Goal: Task Accomplishment & Management: Manage account settings

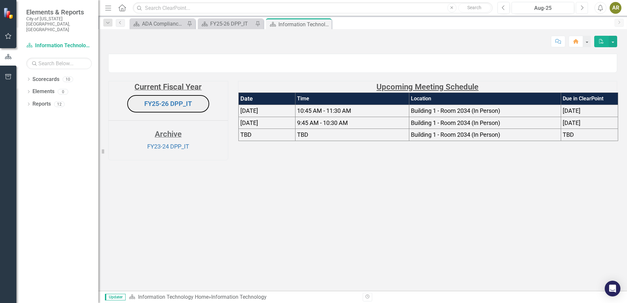
click at [581, 8] on icon "Next" at bounding box center [582, 8] width 4 height 6
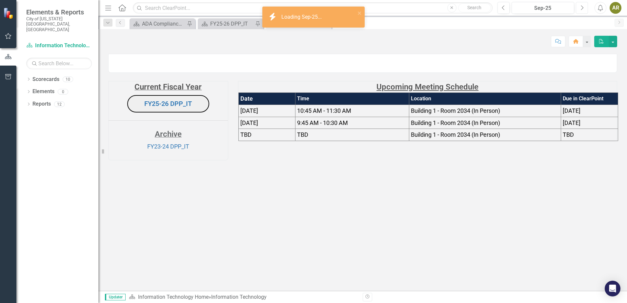
click at [581, 8] on icon "Next" at bounding box center [582, 8] width 4 height 6
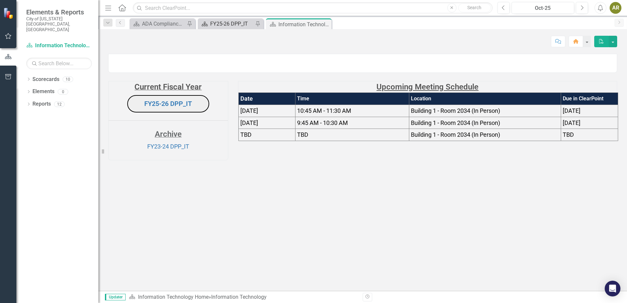
click at [244, 26] on div "FY25-26 DPP_IT" at bounding box center [231, 24] width 43 height 8
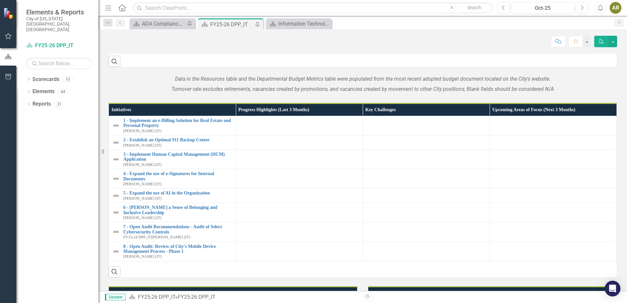
scroll to position [492, 0]
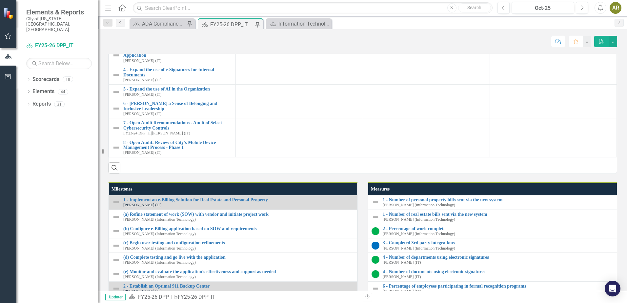
click at [177, 24] on link "1 - Implement an e-Billing Solution for Real Estate and Personal Property" at bounding box center [177, 19] width 109 height 10
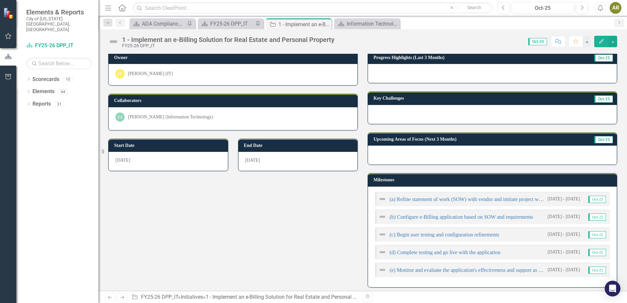
scroll to position [66, 0]
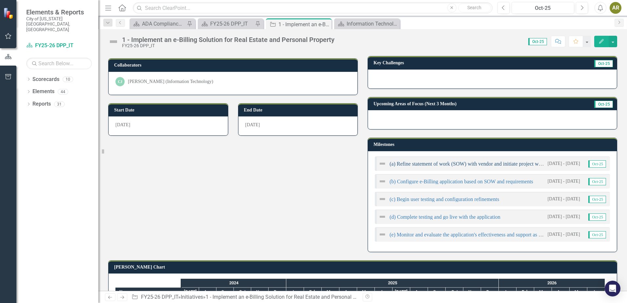
click at [496, 162] on link "(a) Refine statement of work (SOW) with vendor and initiate project work" at bounding box center [468, 164] width 156 height 6
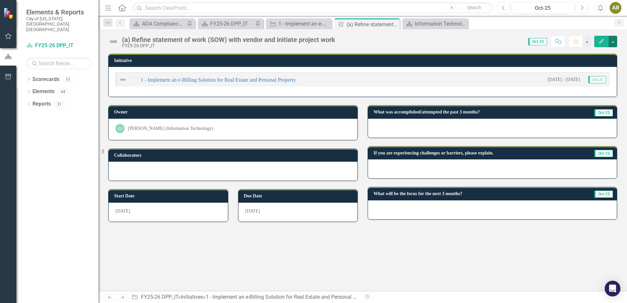
click at [612, 40] on button "button" at bounding box center [613, 41] width 9 height 11
click at [601, 52] on link "Edit Edit Milestone" at bounding box center [590, 54] width 53 height 12
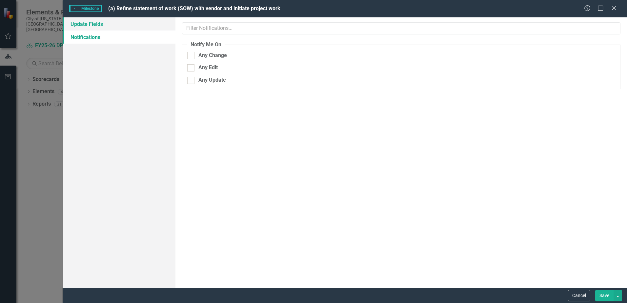
click at [87, 20] on link "Update Fields" at bounding box center [119, 23] width 113 height 13
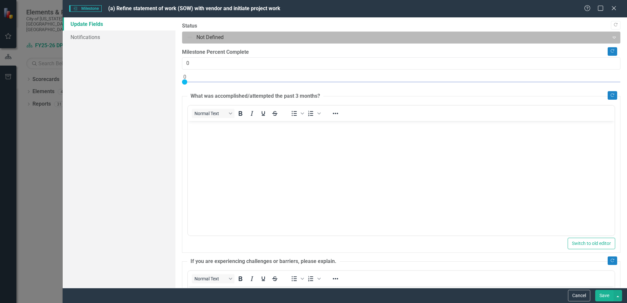
click at [239, 35] on div at bounding box center [396, 37] width 418 height 9
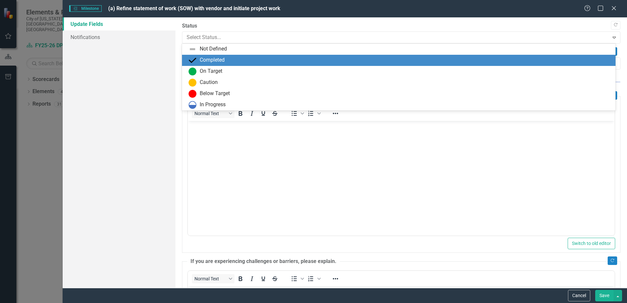
click at [236, 55] on div "Completed" at bounding box center [399, 60] width 434 height 11
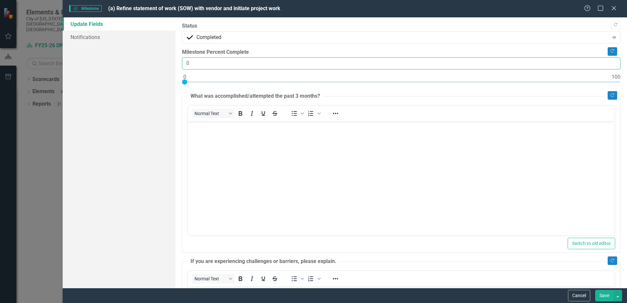
click at [187, 61] on input "0" at bounding box center [401, 63] width 438 height 12
type input "100"
click at [600, 295] on button "Save" at bounding box center [604, 295] width 18 height 11
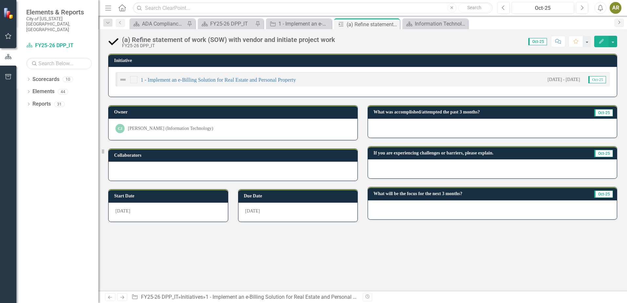
click at [618, 20] on icon "Next" at bounding box center [619, 22] width 5 height 4
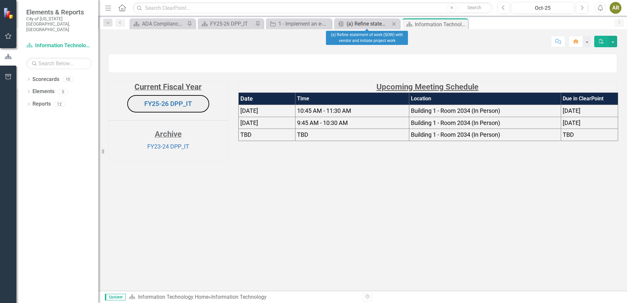
click at [374, 23] on div "(a) Refine statement of work (SOW) with vendor and initiate project work" at bounding box center [368, 24] width 43 height 8
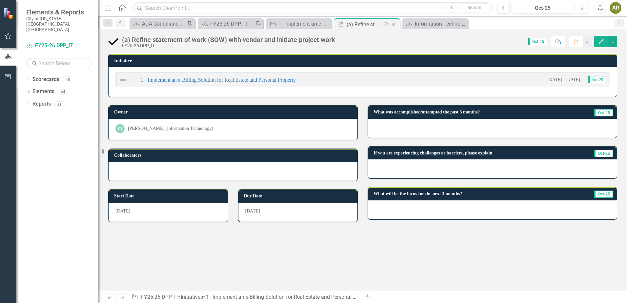
click at [395, 24] on icon "Close" at bounding box center [393, 24] width 7 height 5
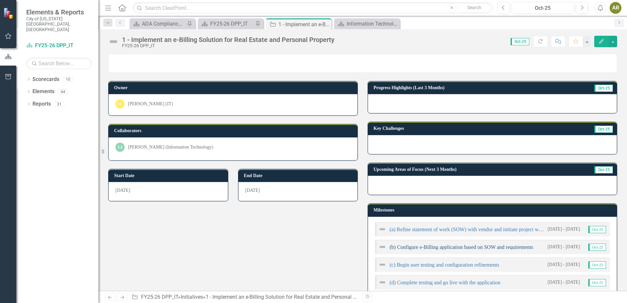
click at [433, 247] on link "(b) Configure e-Billing application based on SOW and requirements" at bounding box center [462, 247] width 144 height 6
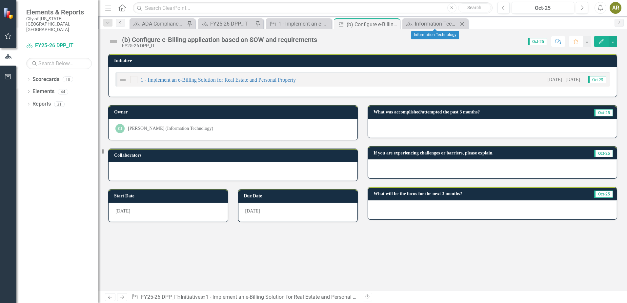
click at [461, 26] on icon "Close" at bounding box center [462, 23] width 7 height 5
click at [611, 41] on button "button" at bounding box center [613, 41] width 9 height 11
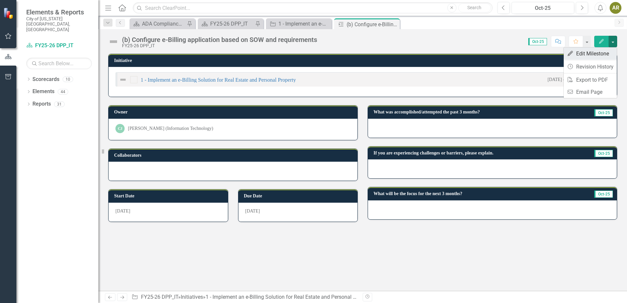
click at [603, 53] on link "Edit Edit Milestone" at bounding box center [590, 54] width 53 height 12
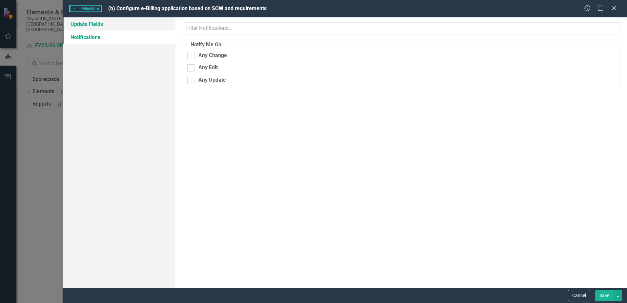
click at [80, 25] on link "Update Fields" at bounding box center [119, 23] width 113 height 13
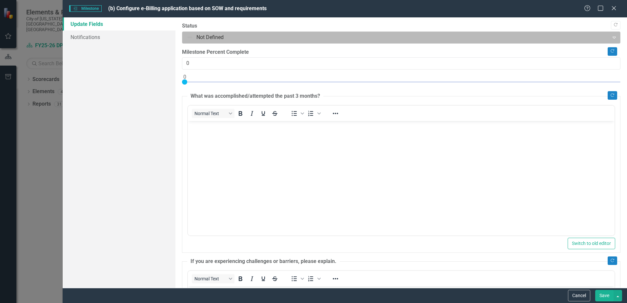
click at [227, 37] on div at bounding box center [396, 37] width 418 height 9
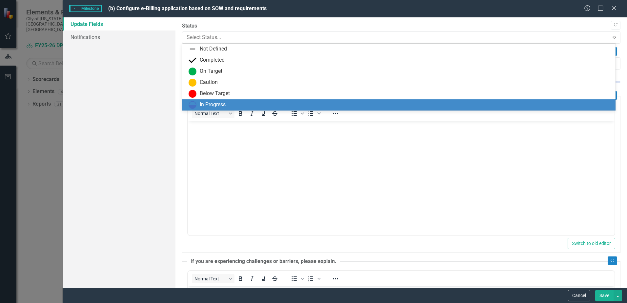
click at [209, 102] on div "In Progress" at bounding box center [213, 105] width 26 height 8
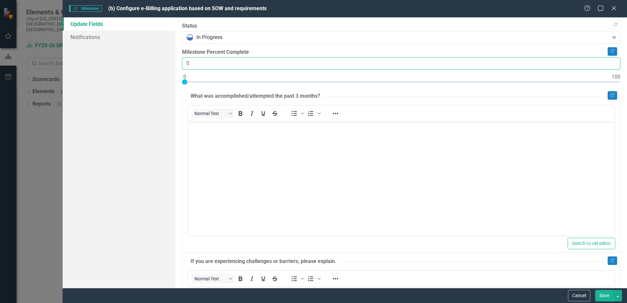
click at [187, 63] on input "0" at bounding box center [401, 63] width 438 height 12
type input "50"
click at [230, 161] on body "Rich Text Area. Press ALT-0 for help." at bounding box center [401, 170] width 427 height 98
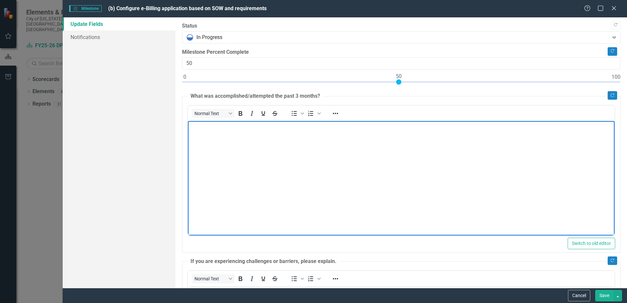
click at [215, 144] on body "Rich Text Area. Press ALT-0 for help." at bounding box center [401, 170] width 427 height 98
paste body "Rich Text Area. Press ALT-0 for help."
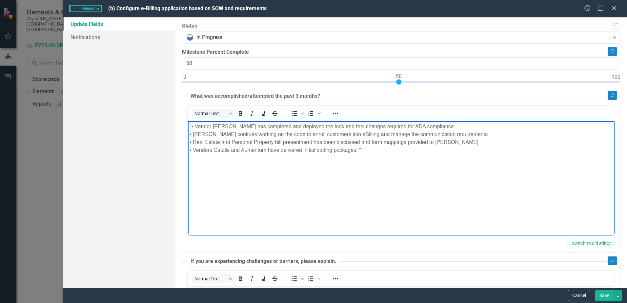
click at [191, 128] on p ""• Vendor [PERSON_NAME] has completed and deployed the look and feel changes re…" at bounding box center [401, 138] width 423 height 31
click at [363, 151] on p "• Vendor [PERSON_NAME] has completed and deployed the look and feel changes req…" at bounding box center [401, 138] width 423 height 31
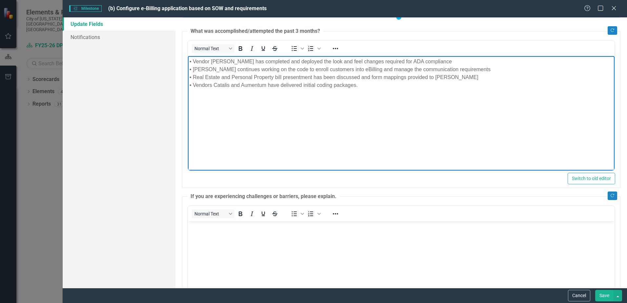
scroll to position [66, 0]
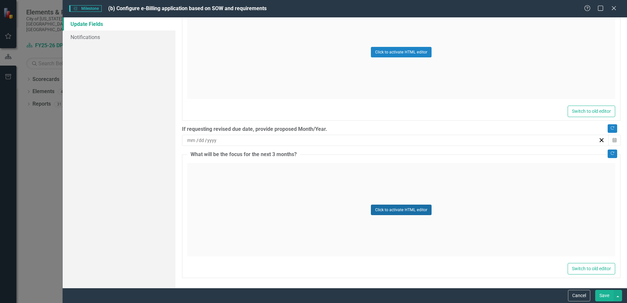
click at [380, 209] on button "Click to activate HTML editor" at bounding box center [401, 210] width 61 height 10
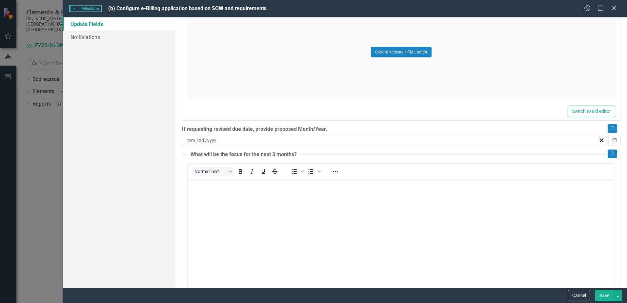
scroll to position [0, 0]
click at [216, 213] on body "Rich Text Area. Press ALT-0 for help." at bounding box center [401, 228] width 427 height 98
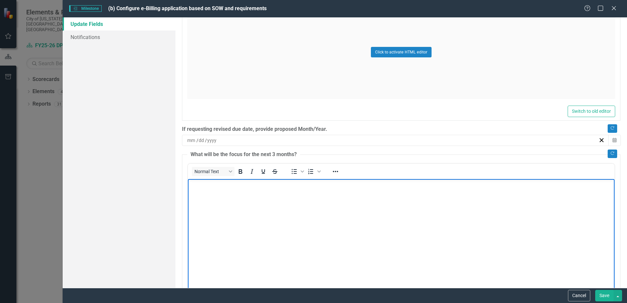
paste body "Rich Text Area. Press ALT-0 for help."
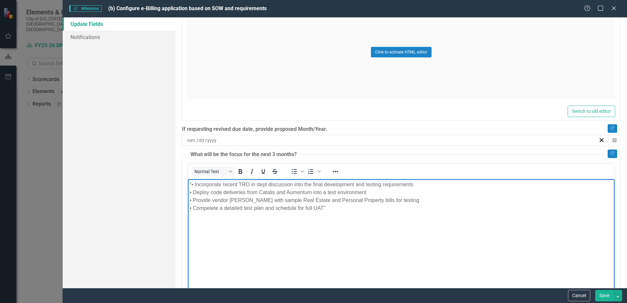
click at [190, 185] on p ""• Incorporate recent TRO in dept discussion into the final development and tes…" at bounding box center [401, 196] width 423 height 31
click at [191, 185] on p ""• Incorporate recent TRO in dept discussion into the final development and tes…" at bounding box center [401, 196] width 423 height 31
click at [331, 209] on p "• Incorporate recent TRO in dept discussion into the final development and test…" at bounding box center [401, 196] width 423 height 31
click at [608, 294] on button "Save" at bounding box center [604, 295] width 18 height 11
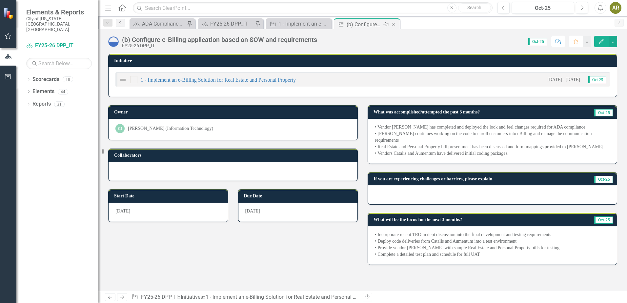
click at [394, 25] on icon "Close" at bounding box center [393, 24] width 7 height 5
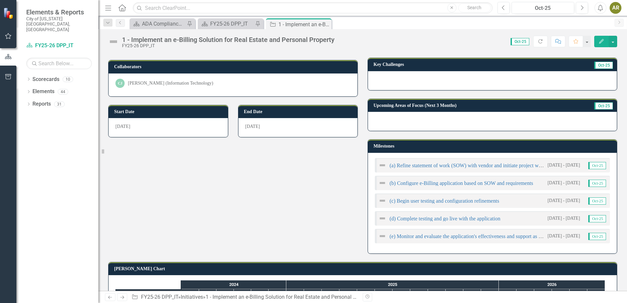
scroll to position [66, 0]
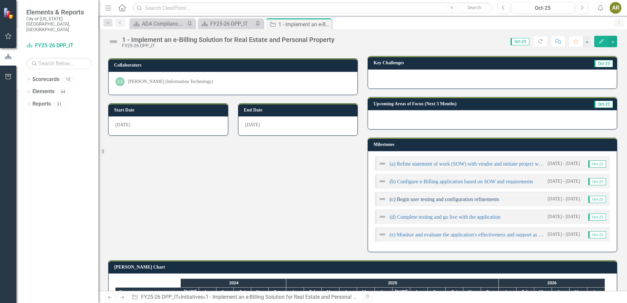
click at [421, 198] on link "(c) Begin user testing and configuration refinements" at bounding box center [445, 199] width 110 height 6
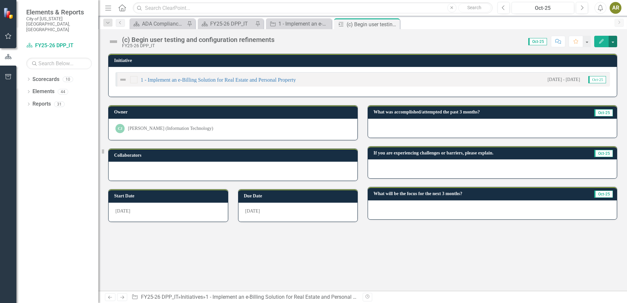
click at [614, 43] on button "button" at bounding box center [613, 41] width 9 height 11
click at [603, 57] on link "Edit Edit Milestone" at bounding box center [590, 54] width 53 height 12
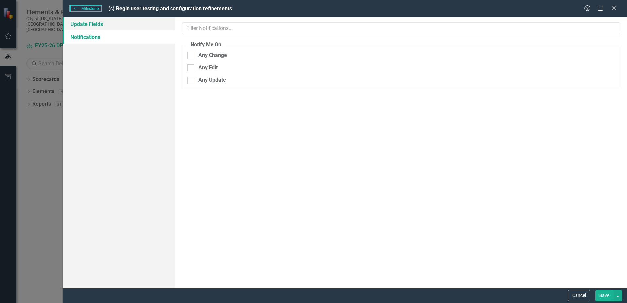
click at [143, 21] on link "Update Fields" at bounding box center [119, 23] width 113 height 13
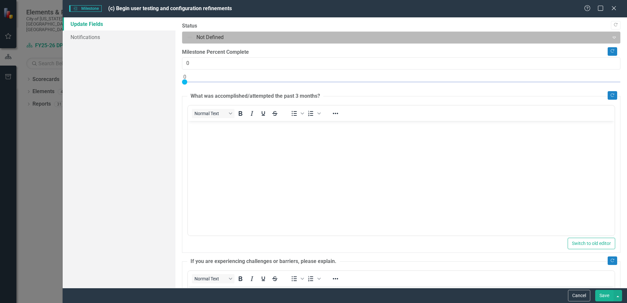
click at [245, 33] on div at bounding box center [396, 37] width 418 height 9
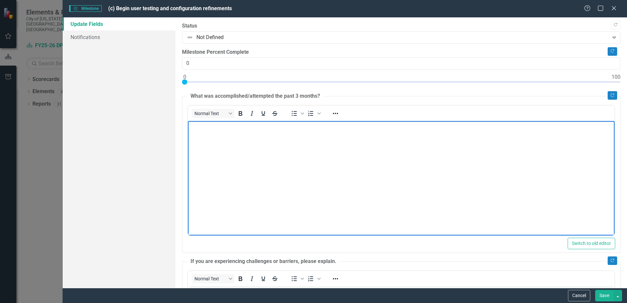
click at [290, 209] on body "Rich Text Area. Press ALT-0 for help." at bounding box center [401, 170] width 427 height 98
click at [279, 148] on body "Rich Text Area. Press ALT-0 for help." at bounding box center [401, 170] width 427 height 98
click at [600, 296] on button "Save" at bounding box center [604, 295] width 18 height 11
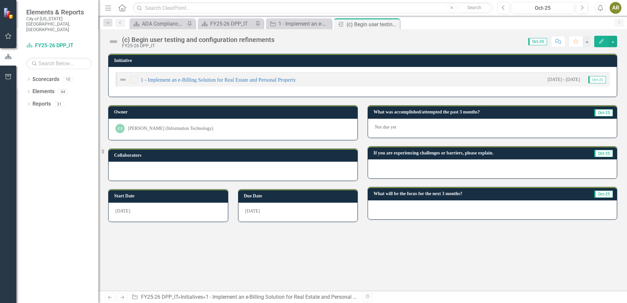
drag, startPoint x: 394, startPoint y: 24, endPoint x: 413, endPoint y: 18, distance: 19.3
click at [0, 0] on icon "Close" at bounding box center [0, 0] width 0 height 0
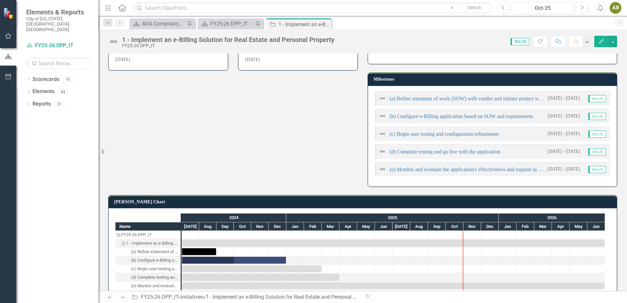
scroll to position [131, 0]
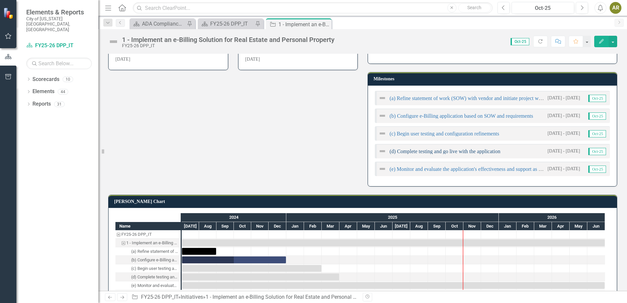
click at [420, 152] on link "(d) Complete testing and go live with the application" at bounding box center [445, 152] width 111 height 6
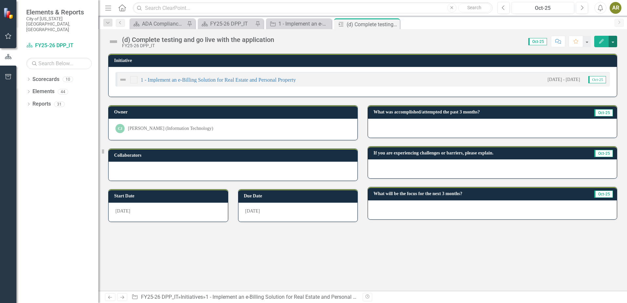
click at [613, 39] on button "button" at bounding box center [613, 41] width 9 height 11
click at [601, 55] on link "Edit Edit Milestone" at bounding box center [590, 54] width 53 height 12
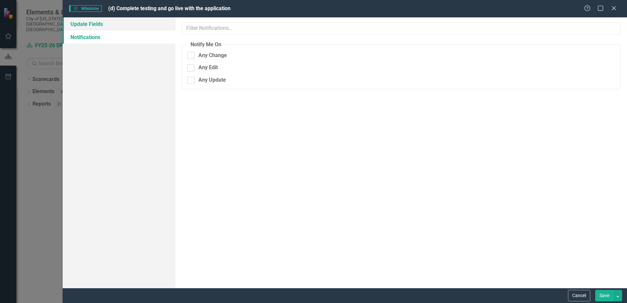
click at [138, 24] on link "Update Fields" at bounding box center [119, 23] width 113 height 13
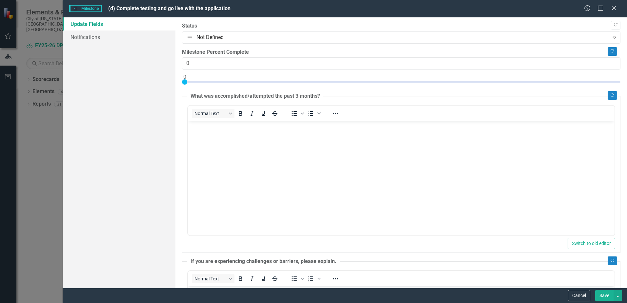
click at [258, 168] on body "Rich Text Area. Press ALT-0 for help." at bounding box center [401, 170] width 427 height 98
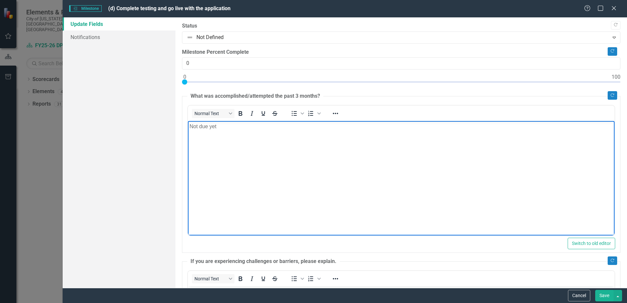
click at [600, 296] on button "Save" at bounding box center [604, 295] width 18 height 11
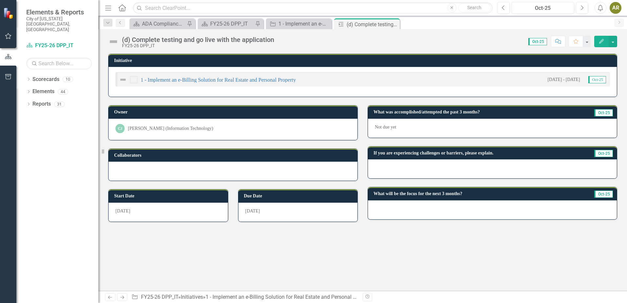
click at [0, 0] on icon "Close" at bounding box center [0, 0] width 0 height 0
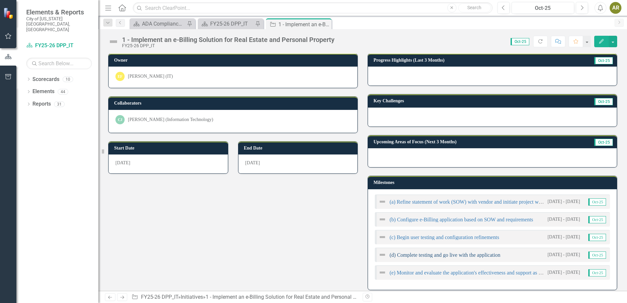
scroll to position [66, 0]
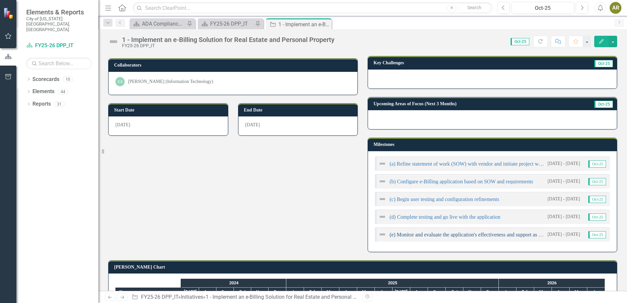
click at [437, 234] on link "(e) Monitor and evaluate the application's effectiveness and support as needed" at bounding box center [472, 235] width 164 height 6
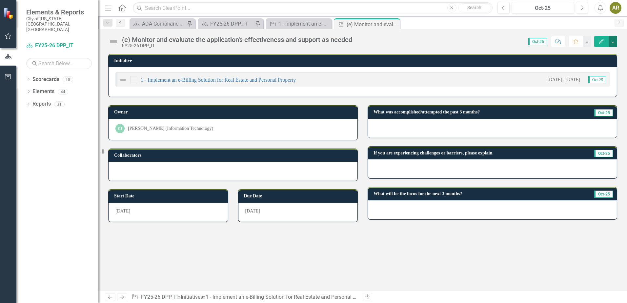
click at [615, 42] on button "button" at bounding box center [613, 41] width 9 height 11
click at [606, 53] on link "Edit Edit Milestone" at bounding box center [590, 54] width 53 height 12
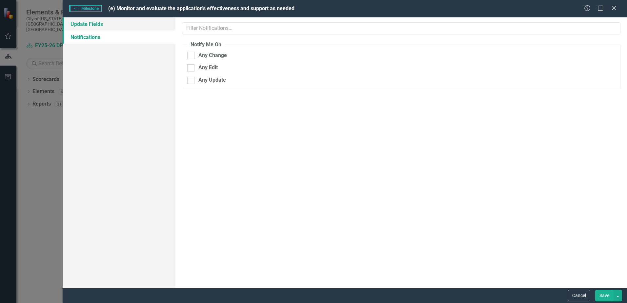
click at [115, 24] on link "Update Fields" at bounding box center [119, 23] width 113 height 13
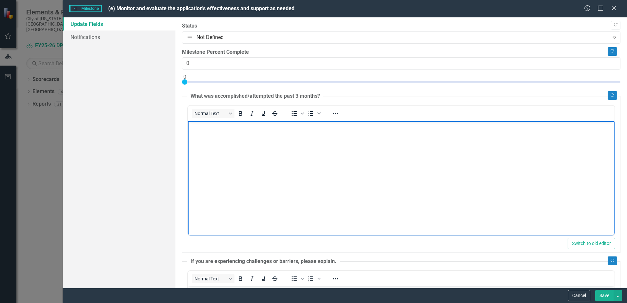
click at [314, 165] on body "Rich Text Area. Press ALT-0 for help." at bounding box center [401, 170] width 427 height 98
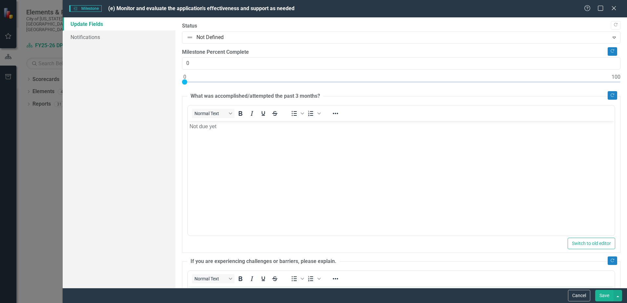
click at [601, 293] on button "Save" at bounding box center [604, 295] width 18 height 11
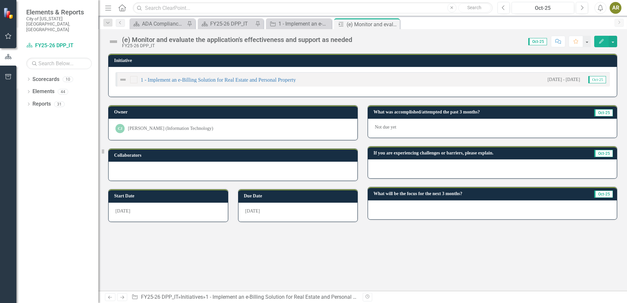
drag, startPoint x: 396, startPoint y: 25, endPoint x: 367, endPoint y: 21, distance: 29.1
click at [0, 0] on icon "Close" at bounding box center [0, 0] width 0 height 0
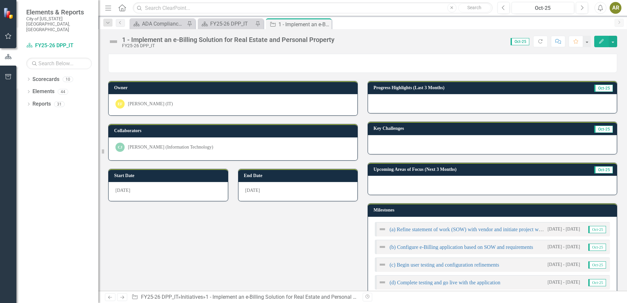
click at [0, 0] on icon "Close" at bounding box center [0, 0] width 0 height 0
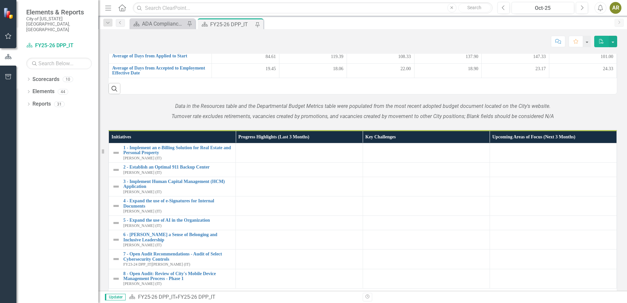
scroll to position [492, 0]
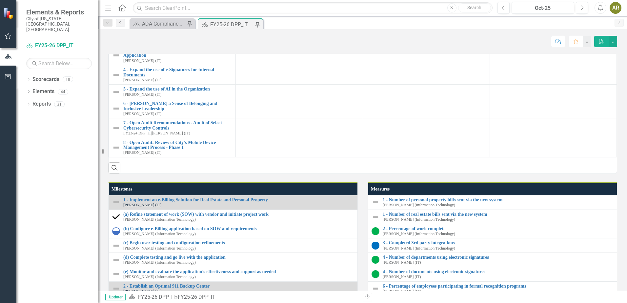
click at [196, 38] on link "2 - Establish an Optimal 911 Backup Center" at bounding box center [177, 35] width 109 height 5
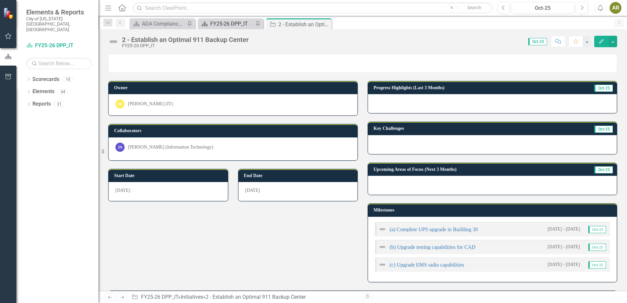
click at [227, 20] on div "FY25-26 DPP_IT" at bounding box center [231, 24] width 43 height 8
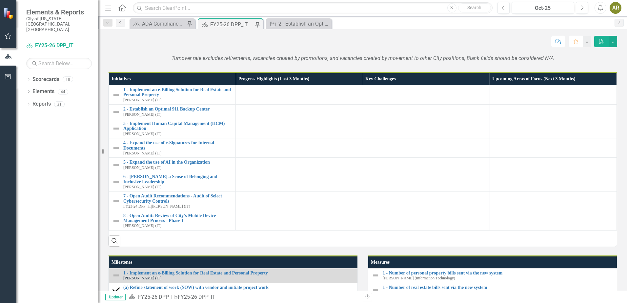
scroll to position [492, 0]
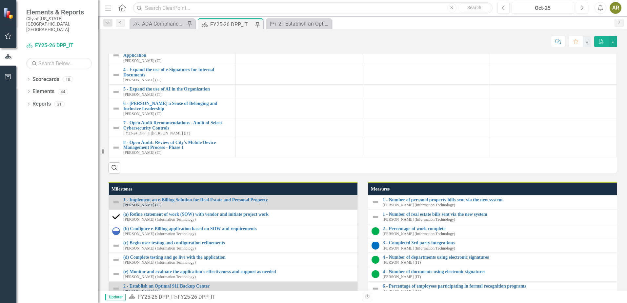
click at [197, 24] on link "1 - Implement an e-Billing Solution for Real Estate and Personal Property" at bounding box center [177, 19] width 109 height 10
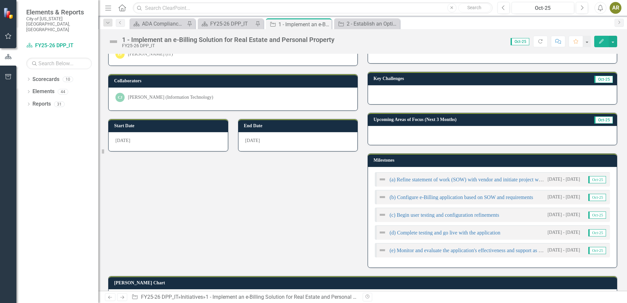
scroll to position [144, 0]
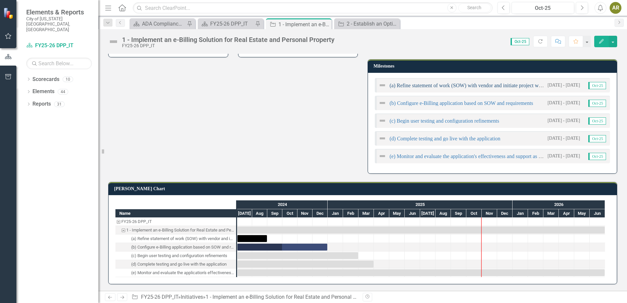
click at [455, 85] on link "(a) Refine statement of work (SOW) with vendor and initiate project work" at bounding box center [468, 86] width 156 height 6
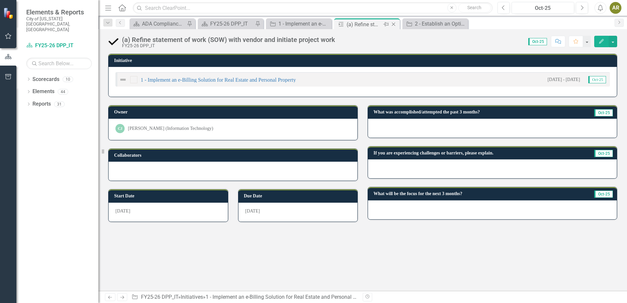
click at [395, 27] on div "Close" at bounding box center [394, 24] width 8 height 8
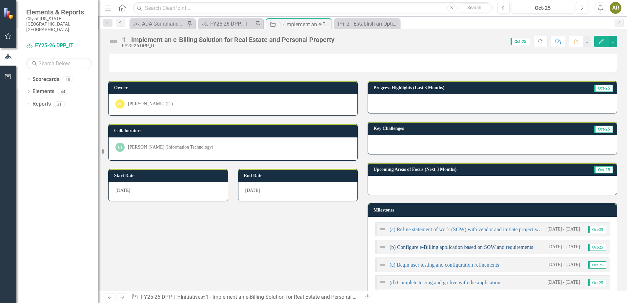
click at [442, 249] on link "(b) Configure e-Billing application based on SOW and requirements" at bounding box center [462, 247] width 144 height 6
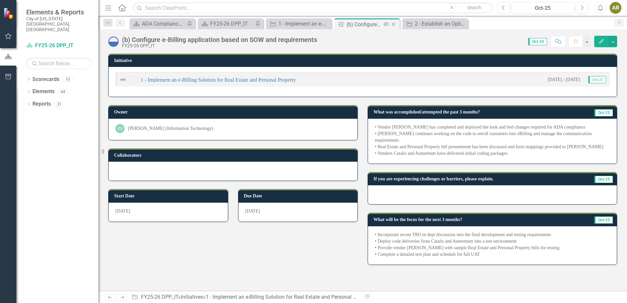
click at [393, 25] on icon "Close" at bounding box center [393, 24] width 7 height 5
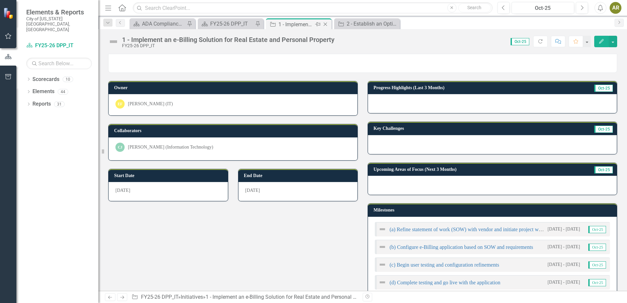
click at [326, 27] on icon "Close" at bounding box center [325, 24] width 7 height 5
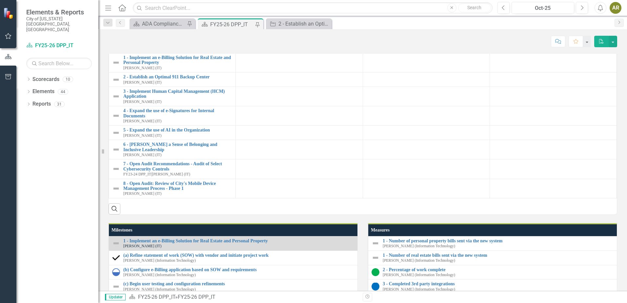
scroll to position [558, 0]
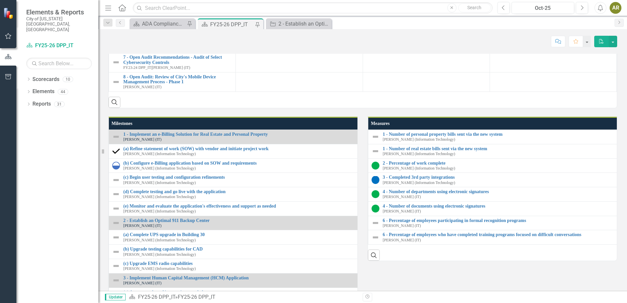
click at [612, 40] on button "button" at bounding box center [613, 41] width 9 height 11
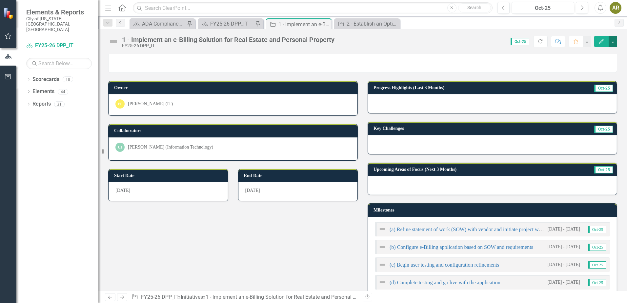
click at [611, 44] on button "button" at bounding box center [613, 41] width 9 height 11
click at [607, 57] on link "Edit Edit Initiative" at bounding box center [590, 54] width 53 height 12
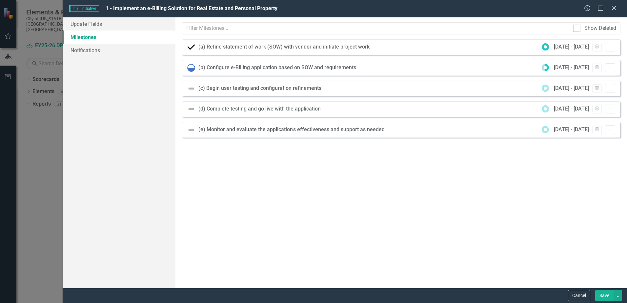
click at [118, 31] on link "Milestones" at bounding box center [119, 36] width 113 height 13
click at [119, 24] on link "Update Fields" at bounding box center [119, 23] width 113 height 13
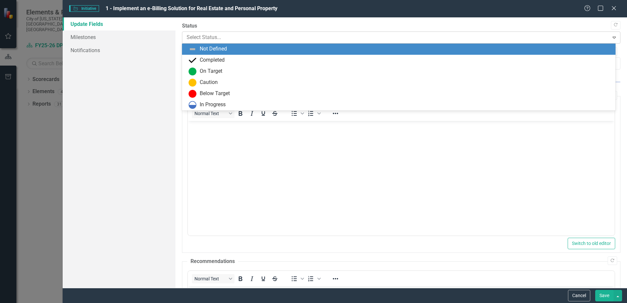
click at [213, 42] on div "Select Status..." at bounding box center [395, 37] width 425 height 11
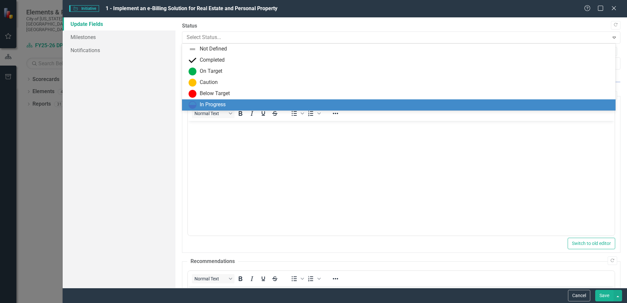
click at [214, 99] on div "In Progress" at bounding box center [399, 104] width 434 height 11
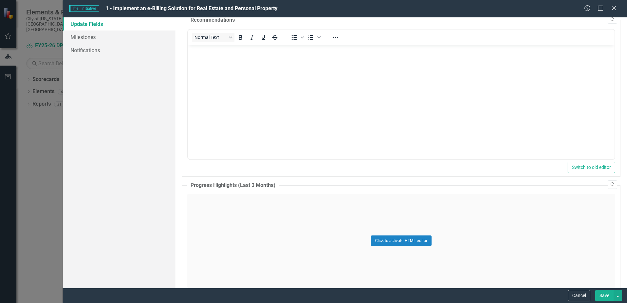
scroll to position [328, 0]
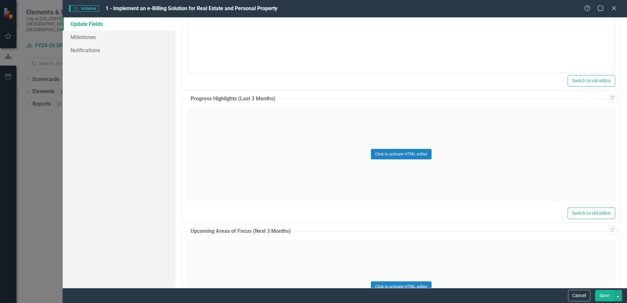
click at [235, 144] on div "Click to activate HTML editor" at bounding box center [401, 154] width 428 height 93
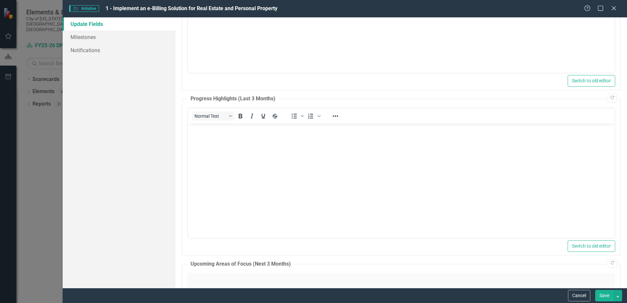
scroll to position [0, 0]
click at [213, 140] on body "Rich Text Area. Press ALT-0 for help." at bounding box center [401, 172] width 427 height 98
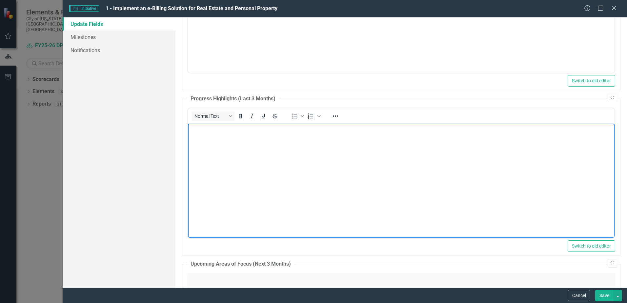
paste body "Rich Text Area. Press ALT-0 for help."
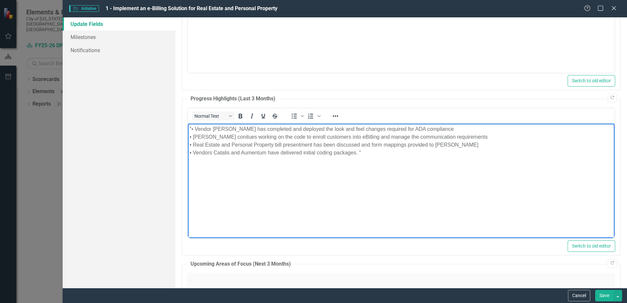
click at [191, 129] on p ""• Vendor [PERSON_NAME] has completed and deployed the look and feel changes re…" at bounding box center [401, 140] width 423 height 31
click at [361, 151] on p "• Vendor [PERSON_NAME] has completed and deployed the look and feel changes req…" at bounding box center [401, 140] width 423 height 31
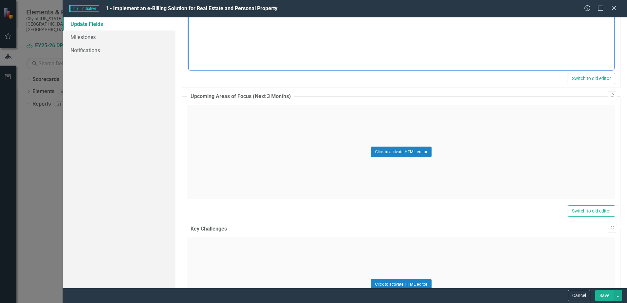
scroll to position [558, 0]
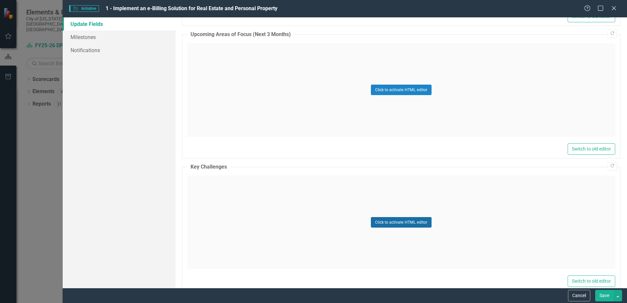
click at [399, 222] on button "Click to activate HTML editor" at bounding box center [401, 222] width 61 height 10
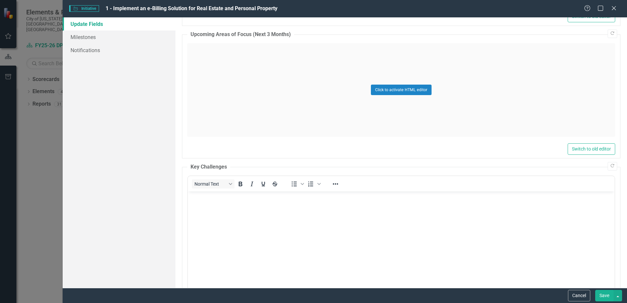
scroll to position [0, 0]
click at [217, 221] on body "Rich Text Area. Press ALT-0 for help." at bounding box center [401, 241] width 427 height 98
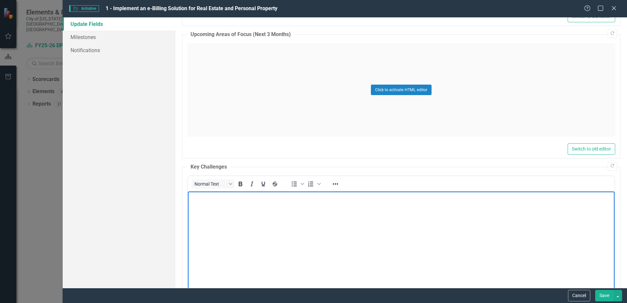
paste body "Rich Text Area. Press ALT-0 for help."
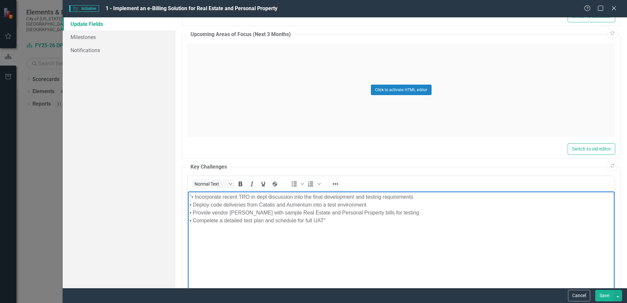
click at [192, 195] on p ""• Incorporate recent TRO in dept discussion into the final development and tes…" at bounding box center [401, 208] width 423 height 31
click at [329, 225] on body "• Incorporate recent TRO in dept discussion into the final development and test…" at bounding box center [401, 241] width 427 height 98
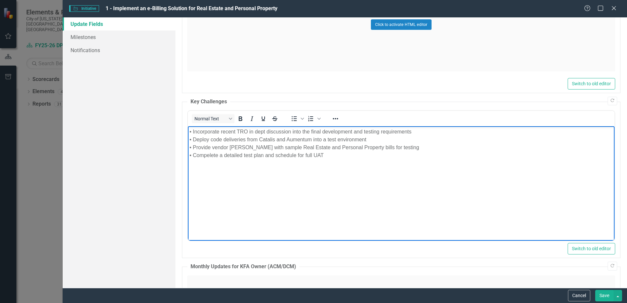
scroll to position [623, 0]
click at [602, 296] on button "Save" at bounding box center [604, 295] width 18 height 11
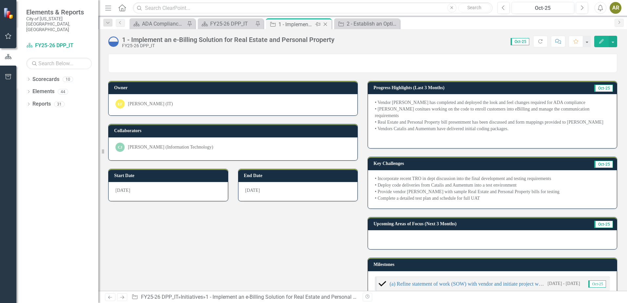
click at [326, 24] on icon "Close" at bounding box center [325, 24] width 7 height 5
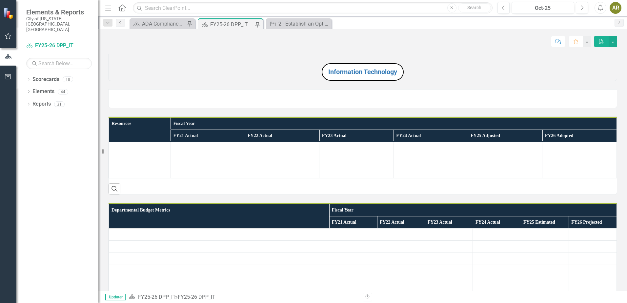
click at [245, 25] on div "FY25-26 DPP_IT" at bounding box center [231, 24] width 43 height 8
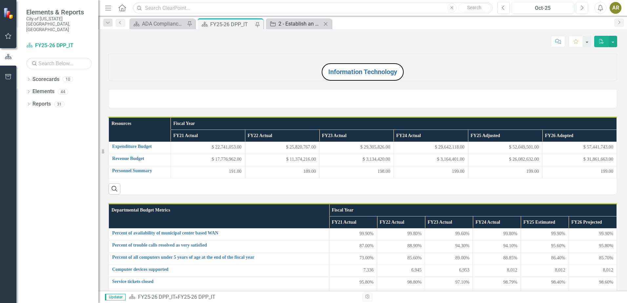
click at [303, 26] on div "2 - Establish an Optimal 911 Backup Center" at bounding box center [299, 24] width 43 height 8
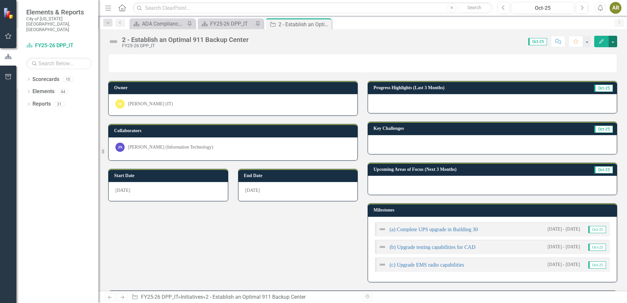
click at [615, 43] on button "button" at bounding box center [613, 41] width 9 height 11
click at [598, 52] on link "Edit Edit Initiative" at bounding box center [590, 54] width 53 height 12
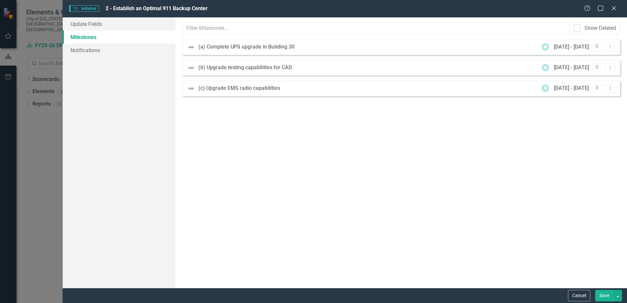
click at [282, 48] on div "(a) Complete UPS upgrade in Building 30" at bounding box center [247, 47] width 99 height 8
click at [608, 46] on icon "Dropdown Menu" at bounding box center [610, 47] width 6 height 4
click at [600, 54] on link "Edit Edit Milestone" at bounding box center [589, 58] width 52 height 12
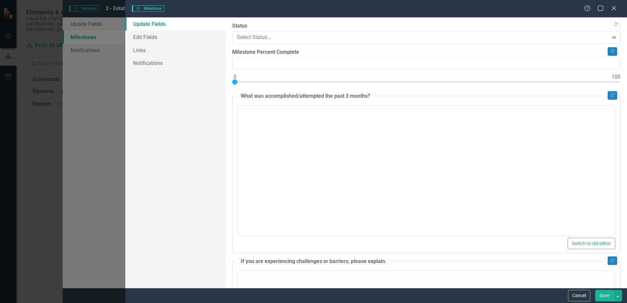
type input "0"
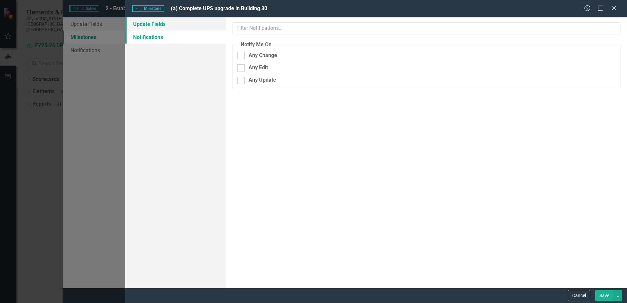
click at [168, 22] on link "Update Fields" at bounding box center [175, 23] width 100 height 13
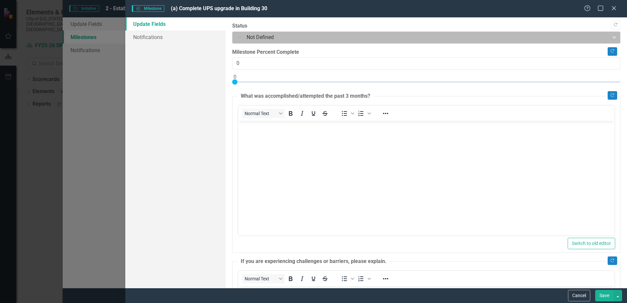
click at [265, 36] on div at bounding box center [421, 37] width 368 height 9
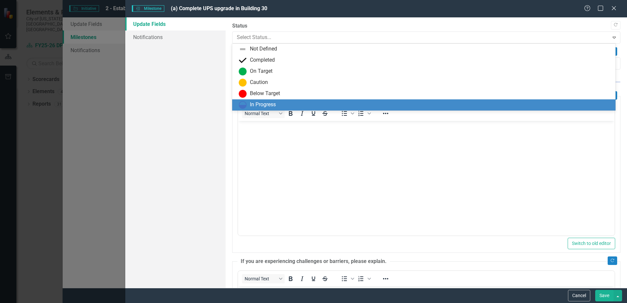
click at [257, 103] on div "In Progress" at bounding box center [263, 105] width 26 height 8
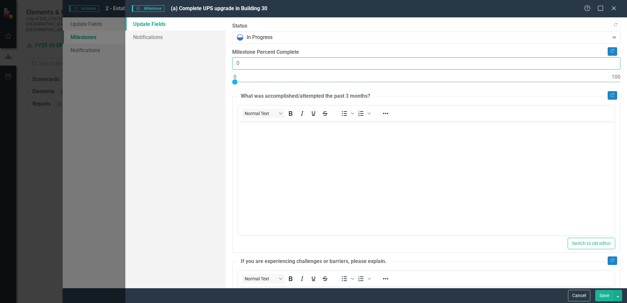
click at [236, 64] on input "0" at bounding box center [426, 63] width 388 height 12
type input "40"
click at [281, 169] on body "Rich Text Area. Press ALT-0 for help." at bounding box center [426, 170] width 376 height 98
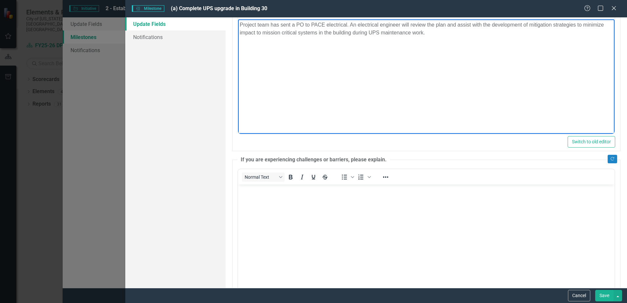
scroll to position [131, 0]
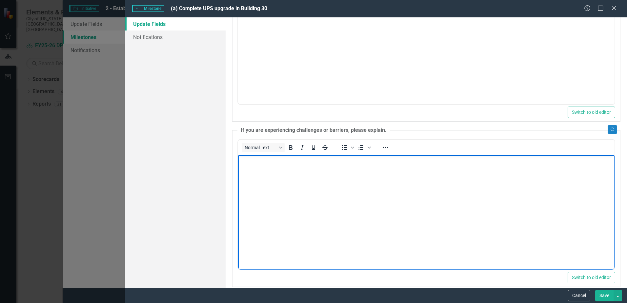
click at [328, 207] on body "Rich Text Area. Press ALT-0 for help." at bounding box center [426, 204] width 376 height 98
click at [285, 192] on body "Rich Text Area. Press ALT-0 for help." at bounding box center [426, 204] width 376 height 98
paste body "Rich Text Area. Press ALT-0 for help."
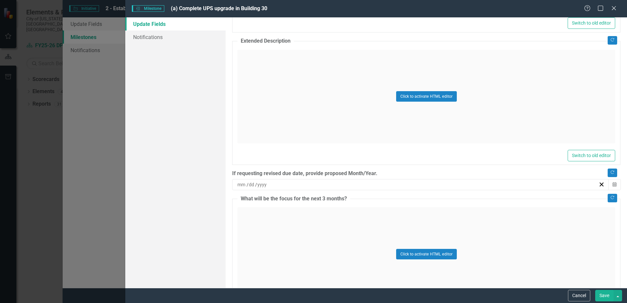
scroll to position [426, 0]
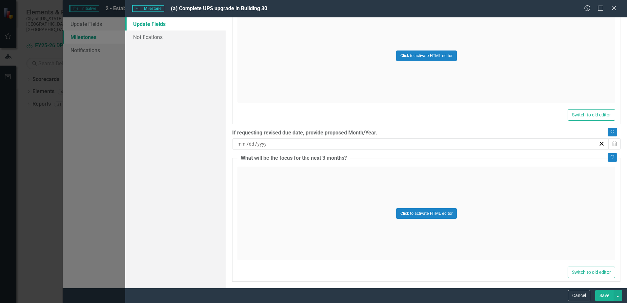
click at [416, 222] on div "Click to activate HTML editor" at bounding box center [426, 213] width 378 height 93
click at [296, 229] on body "Rich Text Area. Press ALT-0 for help." at bounding box center [426, 232] width 376 height 98
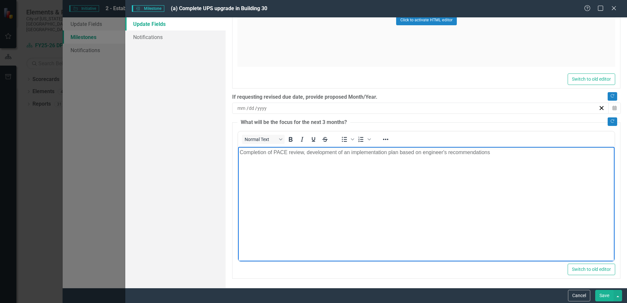
scroll to position [463, 0]
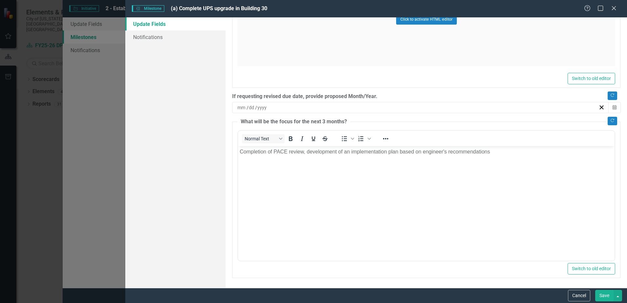
click at [609, 294] on button "Save" at bounding box center [604, 295] width 18 height 11
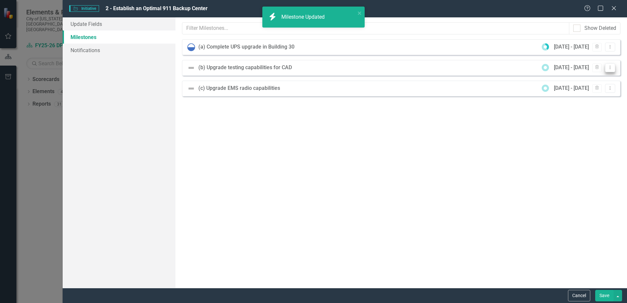
click at [611, 69] on icon "Dropdown Menu" at bounding box center [610, 67] width 6 height 4
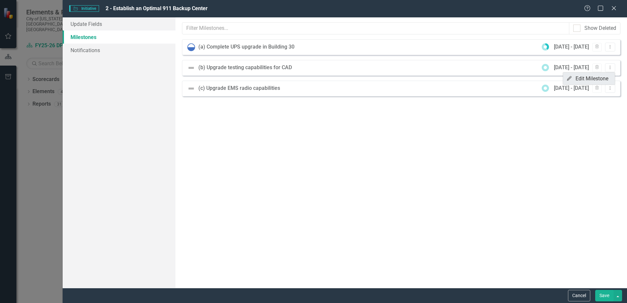
click at [604, 77] on link "Edit Edit Milestone" at bounding box center [589, 78] width 52 height 12
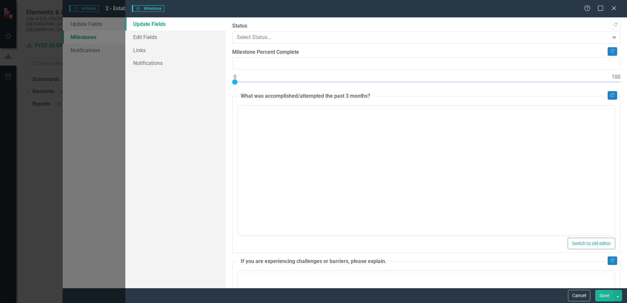
type input "0"
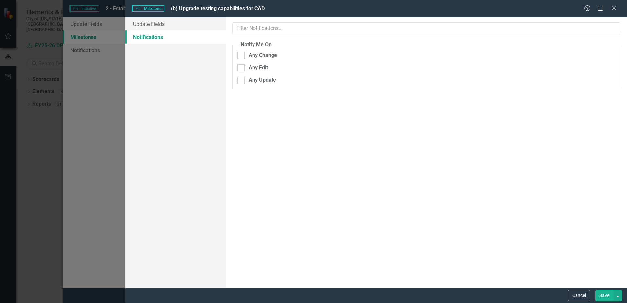
scroll to position [0, 0]
click at [167, 26] on link "Update Fields" at bounding box center [175, 23] width 100 height 13
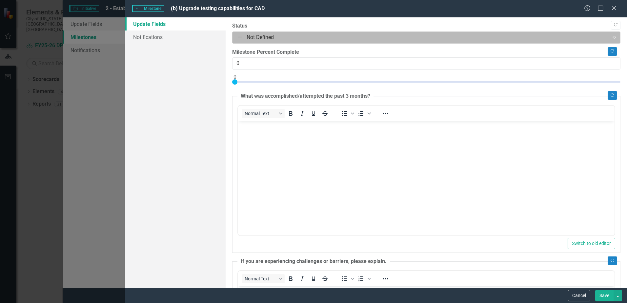
click at [245, 34] on div at bounding box center [421, 37] width 368 height 9
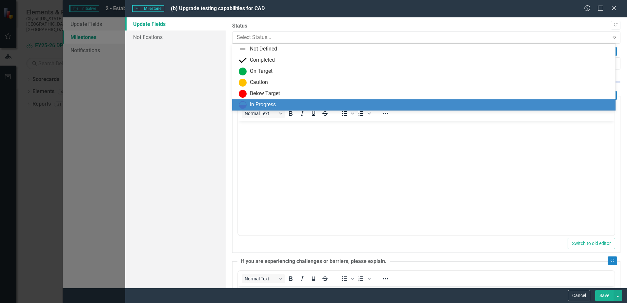
click at [254, 101] on div "In Progress" at bounding box center [263, 105] width 26 height 8
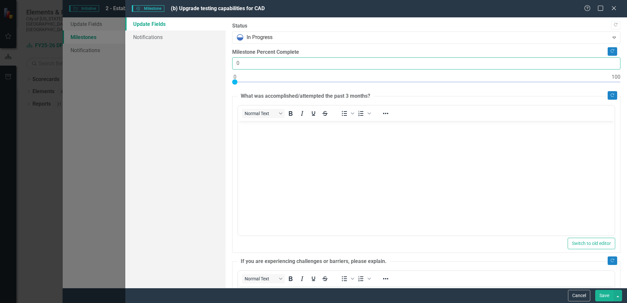
click at [234, 65] on input "0" at bounding box center [426, 63] width 388 height 12
type input "50"
click at [250, 167] on body "Rich Text Area. Press ALT-0 for help." at bounding box center [426, 170] width 376 height 98
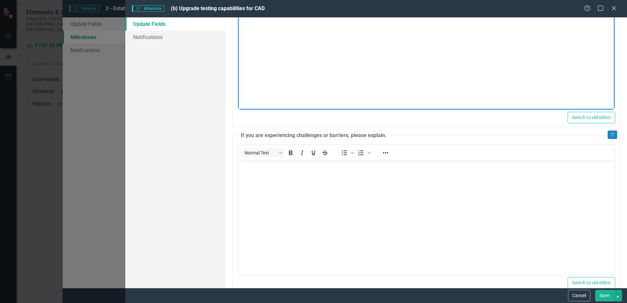
scroll to position [131, 0]
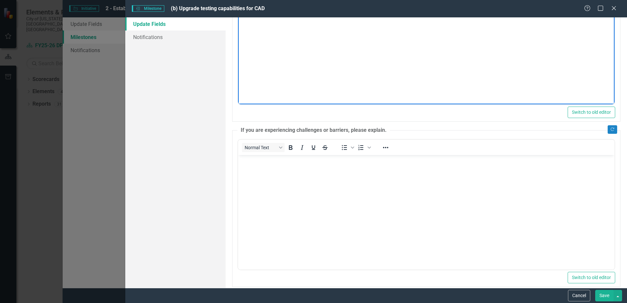
click at [308, 214] on body "Rich Text Area. Press ALT-0 for help." at bounding box center [426, 204] width 376 height 98
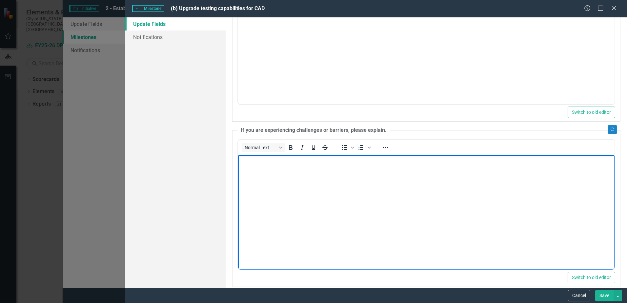
click at [292, 182] on body "Rich Text Area. Press ALT-0 for help." at bounding box center [426, 204] width 376 height 98
paste body "Rich Text Area. Press ALT-0 for help."
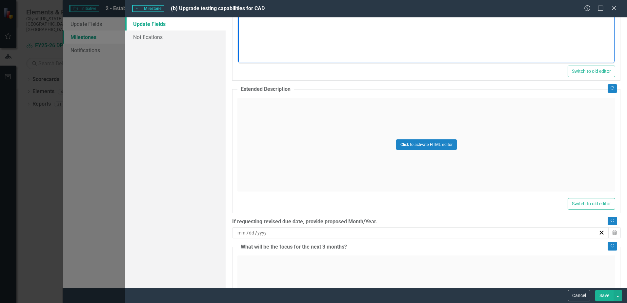
scroll to position [394, 0]
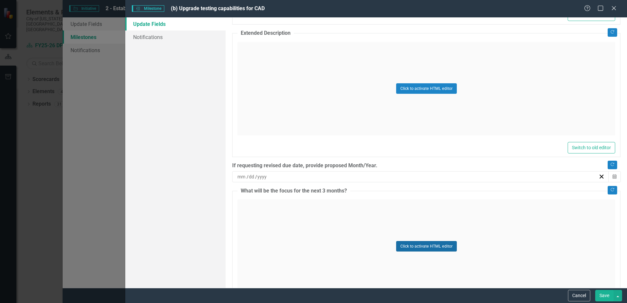
click at [410, 242] on button "Click to activate HTML editor" at bounding box center [426, 246] width 61 height 10
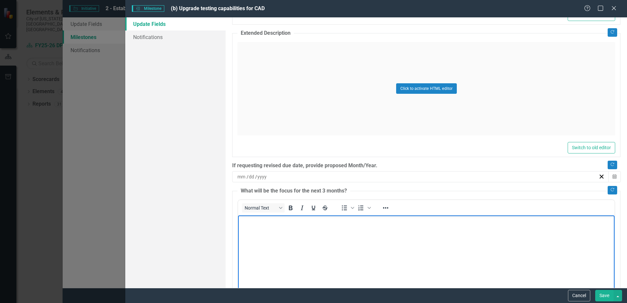
click at [262, 251] on body "Rich Text Area. Press ALT-0 for help." at bounding box center [426, 264] width 376 height 98
paste body "Rich Text Area. Press ALT-0 for help."
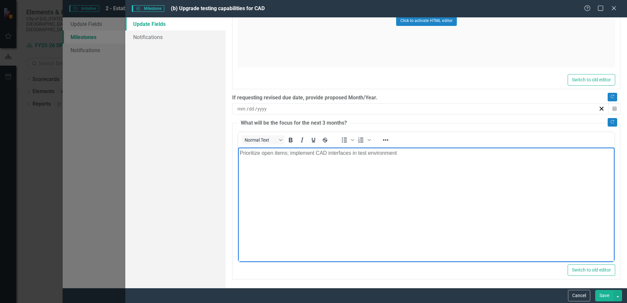
scroll to position [463, 0]
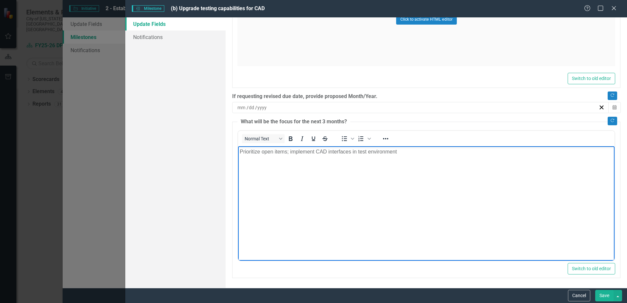
click at [605, 295] on button "Save" at bounding box center [604, 295] width 18 height 11
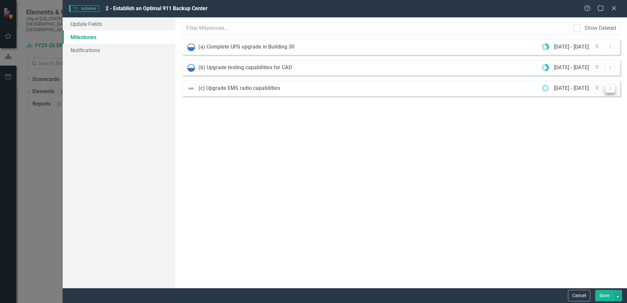
click at [607, 88] on icon "Dropdown Menu" at bounding box center [610, 88] width 6 height 4
click at [587, 99] on link "Edit Edit Milestone" at bounding box center [589, 99] width 52 height 12
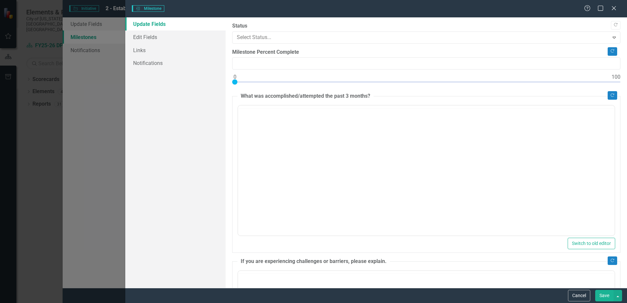
type input "0"
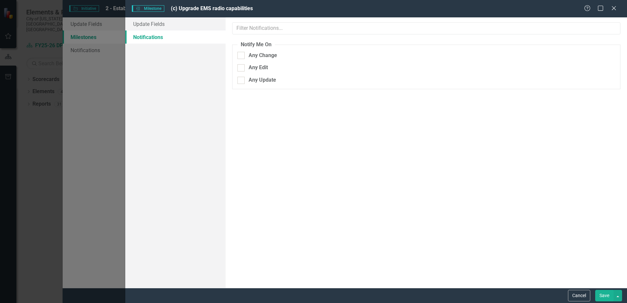
scroll to position [0, 0]
click at [169, 16] on div "Milestones Milestone (c) Upgrade EMS radio capabilities Help Maximize Close" at bounding box center [376, 8] width 502 height 17
click at [170, 26] on link "Update Fields" at bounding box center [175, 23] width 100 height 13
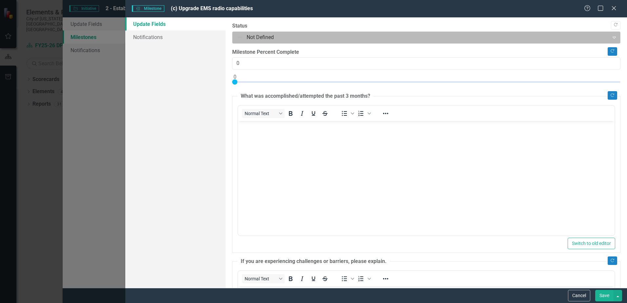
click at [280, 37] on div at bounding box center [421, 37] width 368 height 9
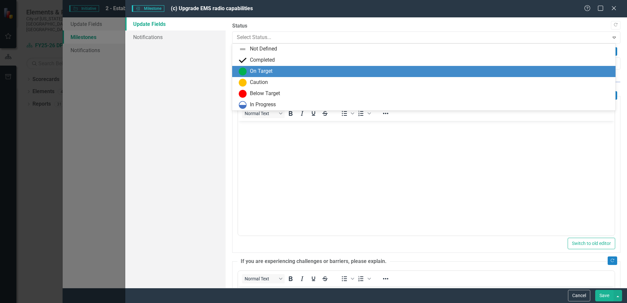
click at [277, 75] on div "On Target" at bounding box center [423, 71] width 383 height 11
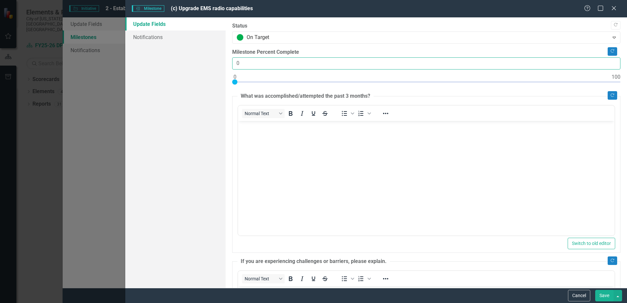
click at [241, 64] on input "0" at bounding box center [426, 63] width 388 height 12
click at [239, 64] on input "075" at bounding box center [426, 63] width 388 height 12
type input "75"
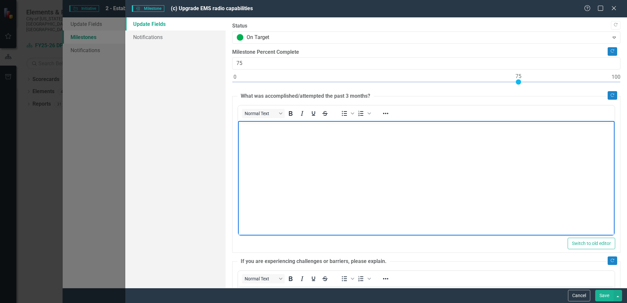
click at [264, 169] on body "Rich Text Area. Press ALT-0 for help." at bounding box center [426, 170] width 376 height 98
click at [278, 165] on body "Rich Text Area. Press ALT-0 for help." at bounding box center [426, 170] width 376 height 98
paste body "Rich Text Area. Press ALT-0 for help."
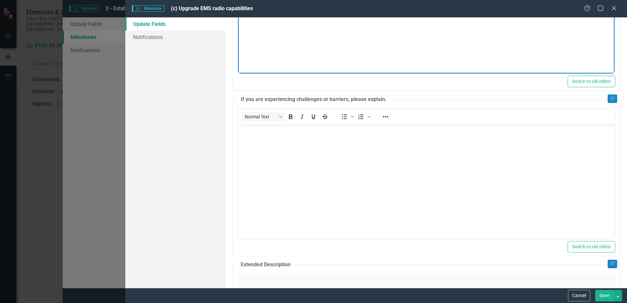
scroll to position [230, 0]
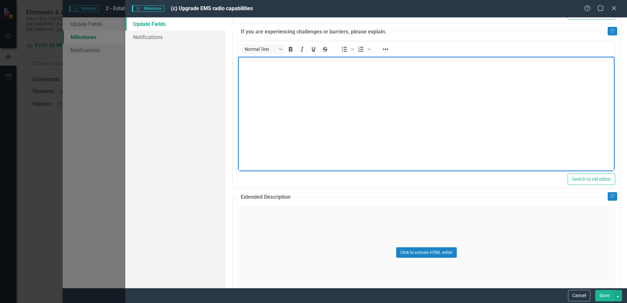
click at [319, 122] on body "Rich Text Area. Press ALT-0 for help." at bounding box center [426, 105] width 376 height 98
click at [320, 124] on body "Rich Text Area. Press ALT-0 for help." at bounding box center [426, 105] width 376 height 98
paste body "Rich Text Area. Press ALT-0 for help."
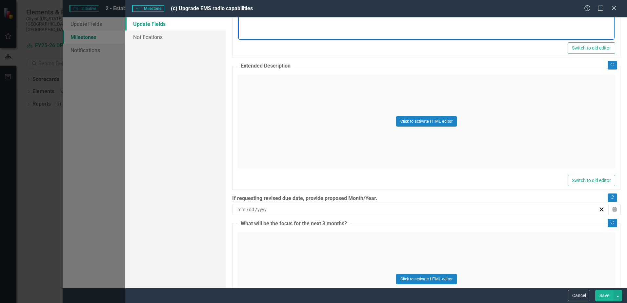
scroll to position [430, 0]
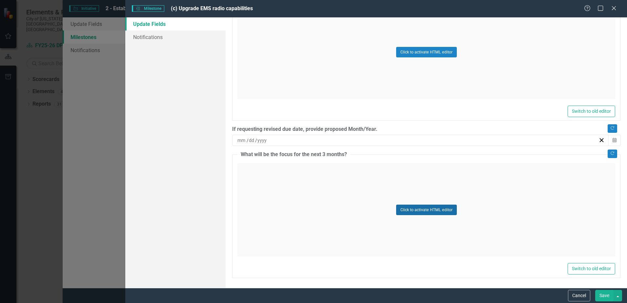
click at [414, 213] on button "Click to activate HTML editor" at bounding box center [426, 210] width 61 height 10
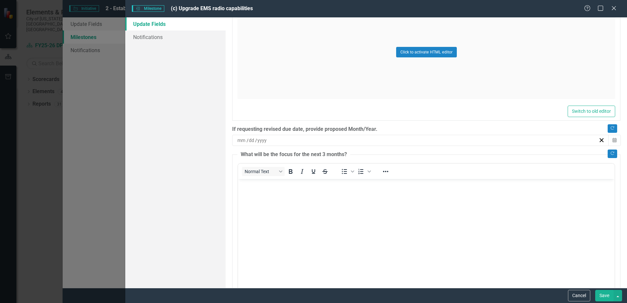
scroll to position [0, 0]
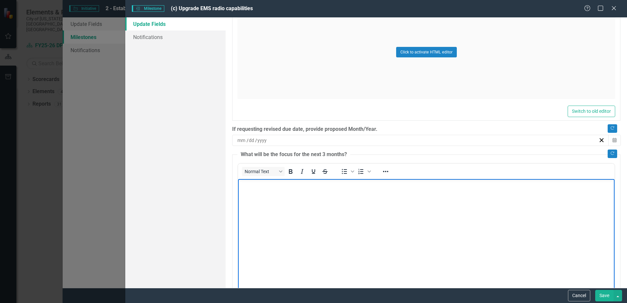
click at [299, 201] on body "Rich Text Area. Press ALT-0 for help." at bounding box center [426, 228] width 376 height 98
paste body "Rich Text Area. Press ALT-0 for help."
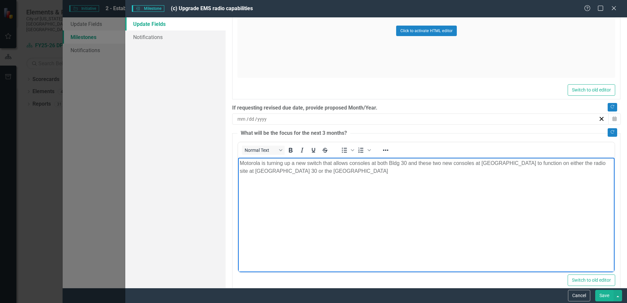
scroll to position [463, 0]
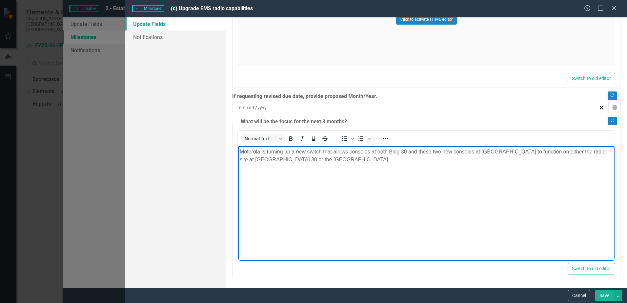
click at [605, 297] on button "Save" at bounding box center [604, 295] width 18 height 11
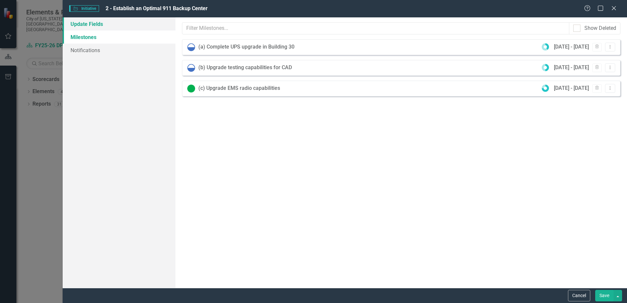
click at [97, 22] on link "Update Fields" at bounding box center [119, 23] width 113 height 13
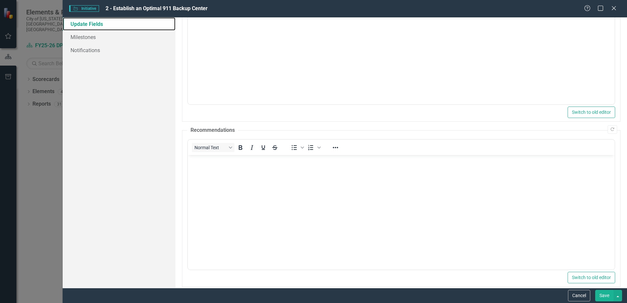
scroll to position [0, 0]
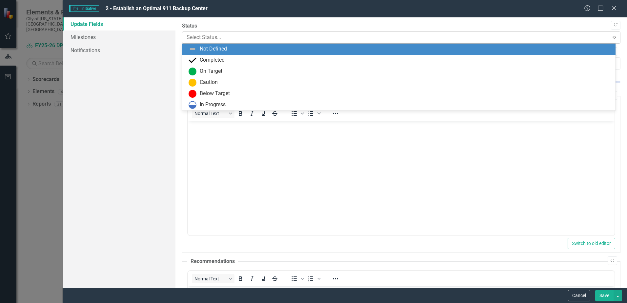
click at [295, 41] on div at bounding box center [396, 37] width 418 height 9
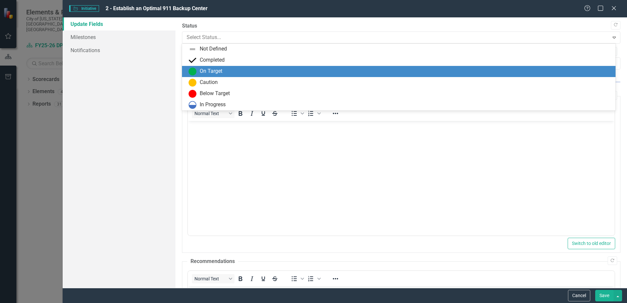
click at [250, 74] on div "On Target" at bounding box center [400, 72] width 423 height 8
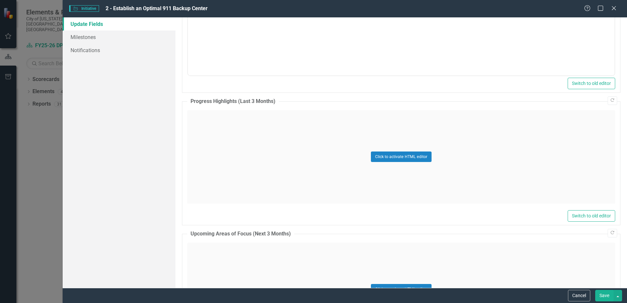
scroll to position [328, 0]
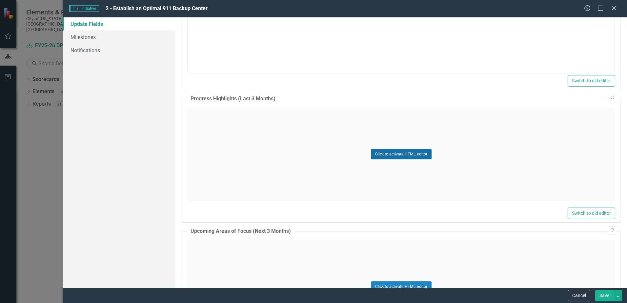
click at [390, 151] on button "Click to activate HTML editor" at bounding box center [401, 154] width 61 height 10
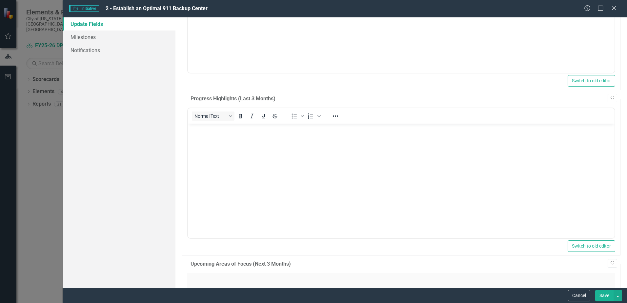
scroll to position [0, 0]
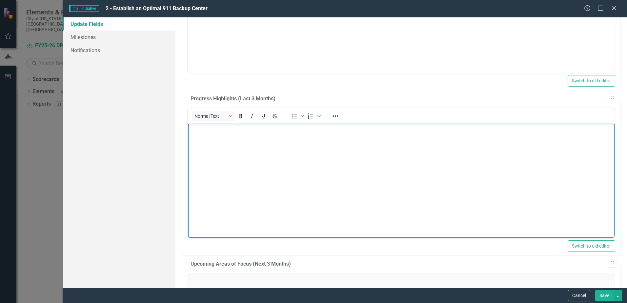
click at [223, 151] on body "Rich Text Area. Press ALT-0 for help." at bounding box center [401, 172] width 427 height 98
paste body "Rich Text Area. Press ALT-0 for help."
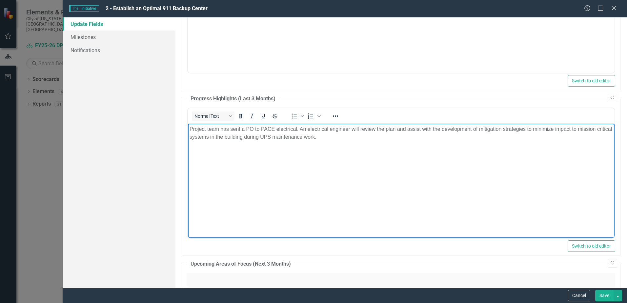
drag, startPoint x: 190, startPoint y: 127, endPoint x: 198, endPoint y: 127, distance: 8.2
click at [190, 127] on p "Project team has sent a PO to PACE electrical. An electrical engineer will revi…" at bounding box center [401, 133] width 423 height 16
click at [291, 114] on icon "Bullet list" at bounding box center [294, 116] width 8 height 8
click at [380, 135] on li "Project team has sent a PO to PACE electrical. An electrical engineer will revi…" at bounding box center [408, 133] width 410 height 16
click at [215, 140] on li "Project team has sent a PO to PACE electrical. An electrical engineer will revi…" at bounding box center [408, 133] width 410 height 16
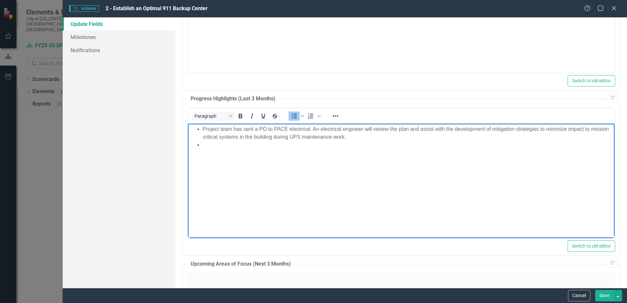
click at [214, 146] on li "Rich Text Area. Press ALT-0 for help." at bounding box center [408, 145] width 410 height 8
click at [209, 153] on li "Rich Text Area. Press ALT-0 for help." at bounding box center [408, 153] width 410 height 8
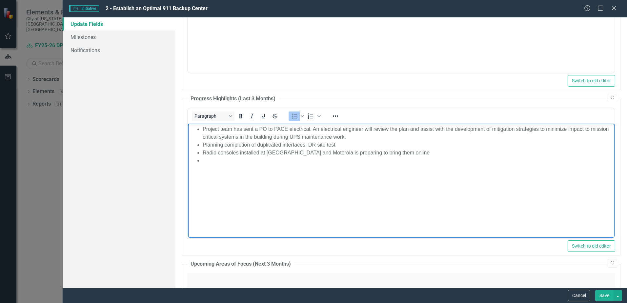
click at [219, 161] on li "Rich Text Area. Press ALT-0 for help." at bounding box center [408, 160] width 410 height 8
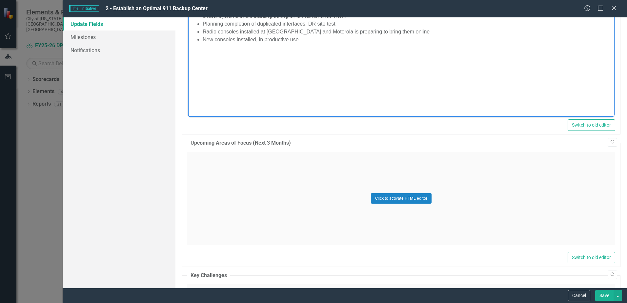
scroll to position [459, 0]
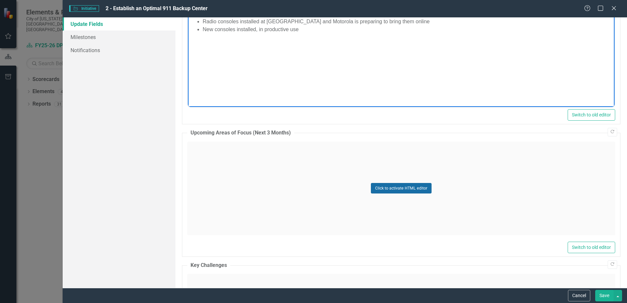
click at [398, 187] on button "Click to activate HTML editor" at bounding box center [401, 188] width 61 height 10
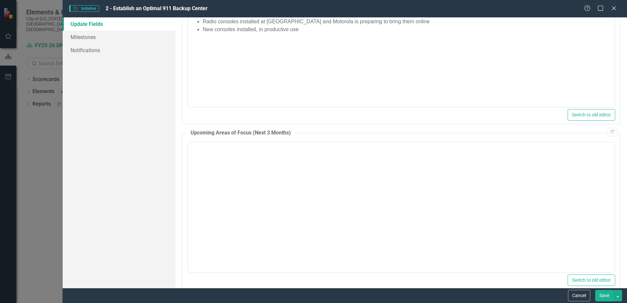
scroll to position [0, 0]
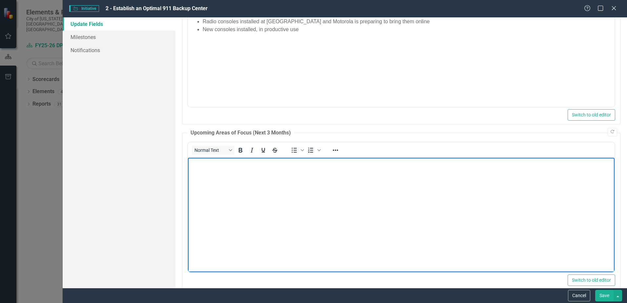
click at [239, 185] on body "Rich Text Area. Press ALT-0 for help." at bounding box center [401, 206] width 427 height 98
paste body "Rich Text Area. Press ALT-0 for help."
click at [190, 162] on p "Completion of PACE review, development of an implementation plan based on engin…" at bounding box center [401, 163] width 423 height 8
click at [292, 153] on icon "Bullet list" at bounding box center [294, 150] width 8 height 8
click at [480, 169] on body "Completion of PACE review, development of an implementation plan based on engin…" at bounding box center [401, 206] width 427 height 98
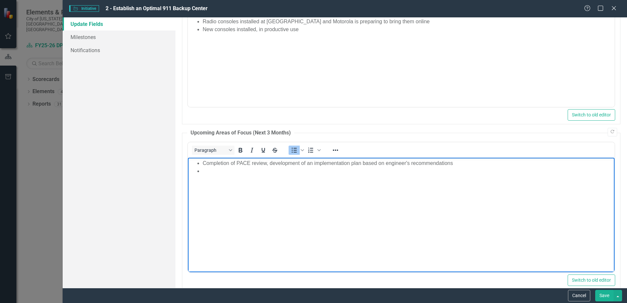
click at [216, 175] on body "Completion of PACE review, development of an implementation plan based on engin…" at bounding box center [401, 206] width 427 height 98
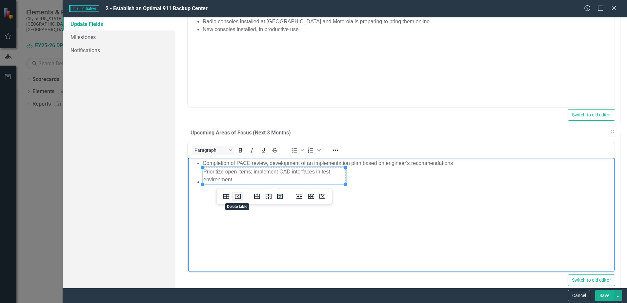
click at [235, 193] on icon "Delete table" at bounding box center [238, 197] width 8 height 8
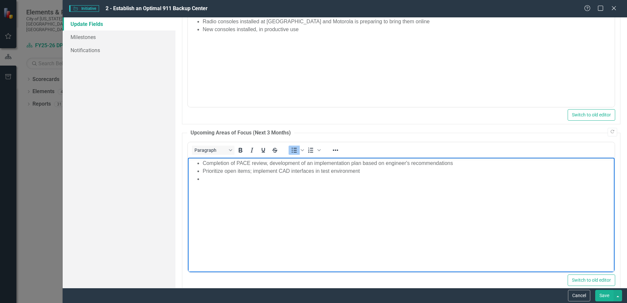
click at [221, 179] on li "Rich Text Area. Press ALT-0 for help." at bounding box center [408, 179] width 410 height 8
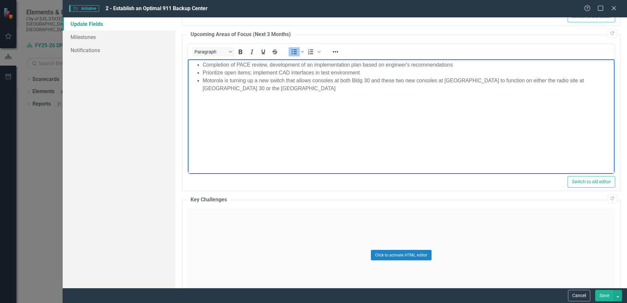
scroll to position [721, 0]
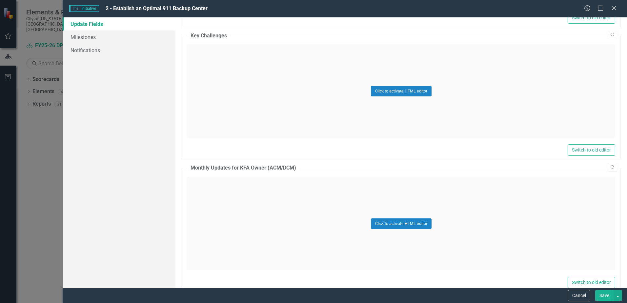
click at [416, 84] on div "Click to activate HTML editor" at bounding box center [401, 90] width 428 height 93
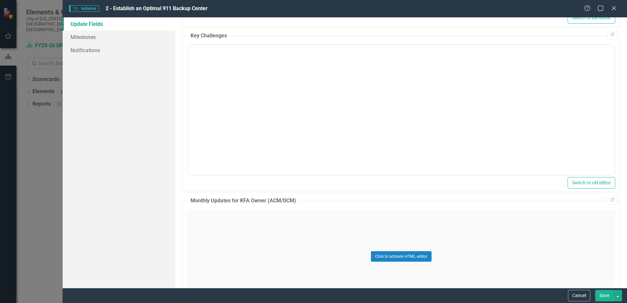
scroll to position [0, 0]
click at [239, 117] on body "Rich Text Area. Press ALT-0 for help." at bounding box center [401, 109] width 427 height 98
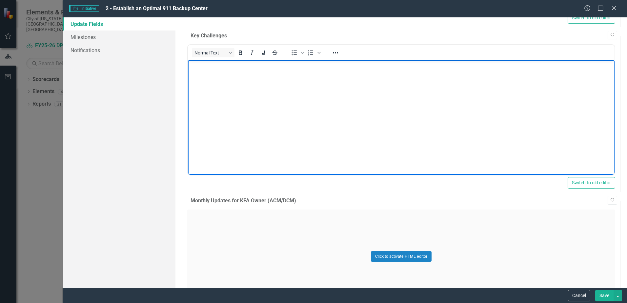
click at [241, 83] on body "Rich Text Area. Press ALT-0 for help." at bounding box center [401, 109] width 427 height 98
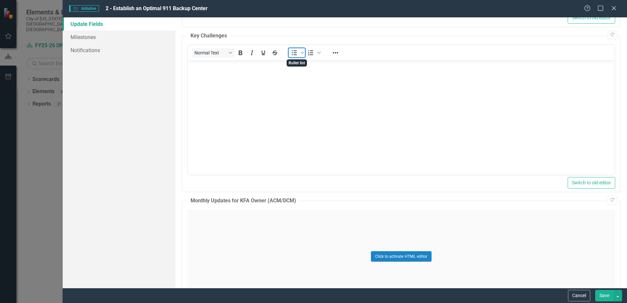
click at [290, 50] on icon "Bullet list" at bounding box center [294, 53] width 8 height 8
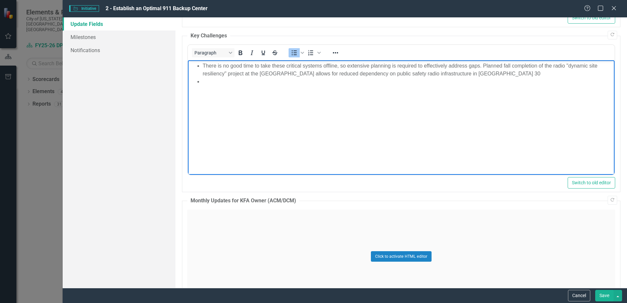
click at [227, 83] on li "Rich Text Area. Press ALT-0 for help." at bounding box center [408, 82] width 410 height 8
click at [262, 97] on body "There is no good time to take these critical systems offline, so extensive plan…" at bounding box center [401, 109] width 427 height 98
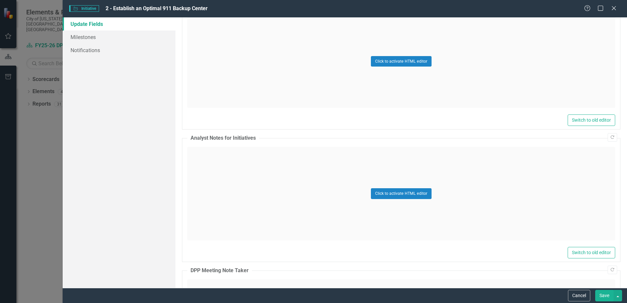
scroll to position [918, 0]
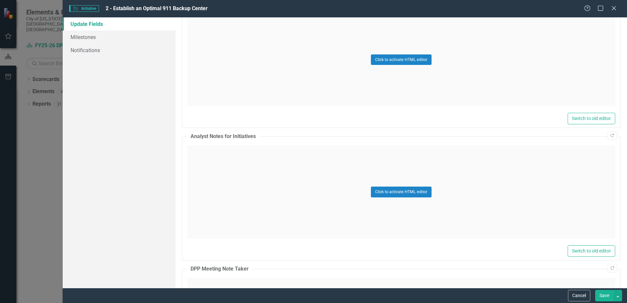
click at [609, 298] on button "Save" at bounding box center [604, 295] width 18 height 11
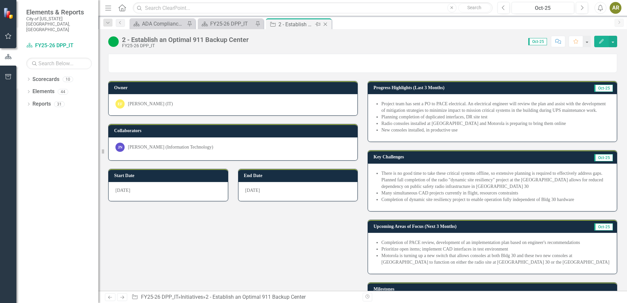
click at [326, 26] on icon "Close" at bounding box center [325, 24] width 7 height 5
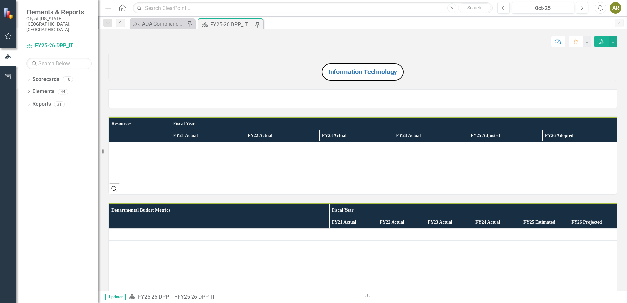
scroll to position [197, 0]
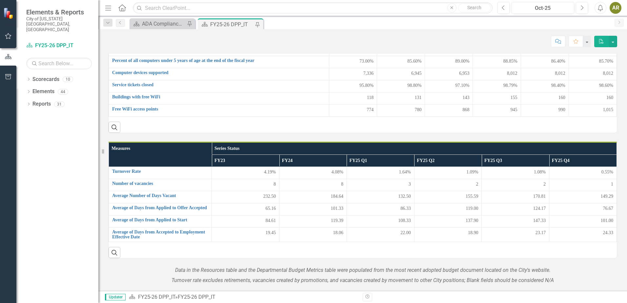
drag, startPoint x: 108, startPoint y: 278, endPoint x: 114, endPoint y: 279, distance: 6.3
click at [114, 167] on th "Measures" at bounding box center [160, 154] width 103 height 25
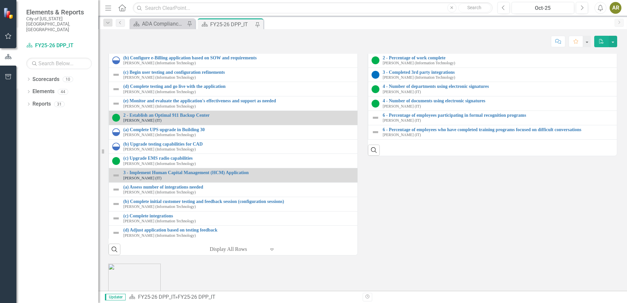
scroll to position [754, 0]
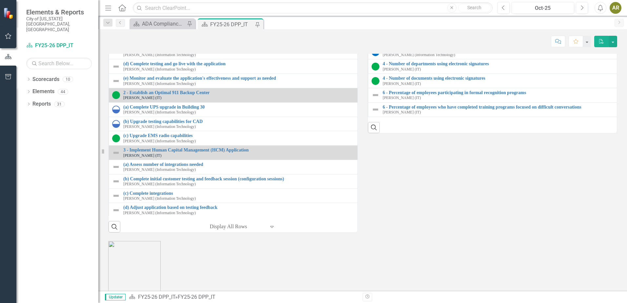
click at [413, 38] on link "2 - Percentage of work complete" at bounding box center [632, 35] width 498 height 5
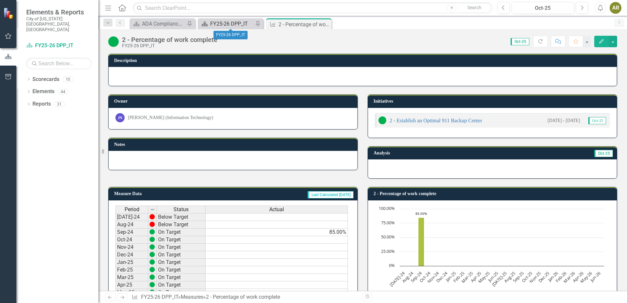
click at [231, 23] on div "FY25-26 DPP_IT" at bounding box center [231, 24] width 43 height 8
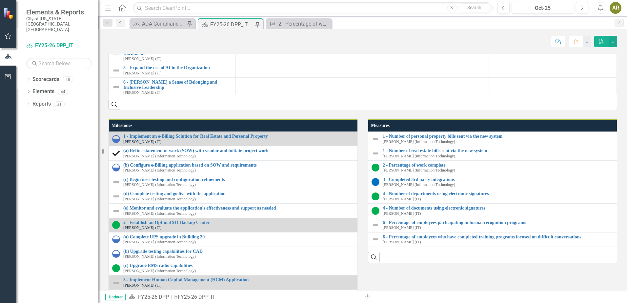
scroll to position [623, 0]
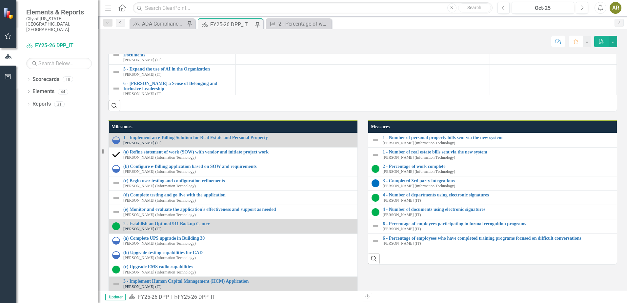
click at [195, 38] on link "3 - Implement Human Capital Management (HCM) Application" at bounding box center [177, 33] width 109 height 10
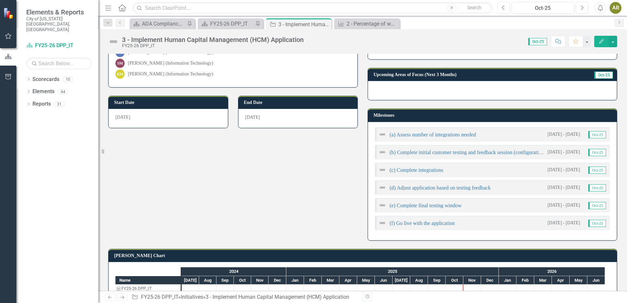
scroll to position [98, 0]
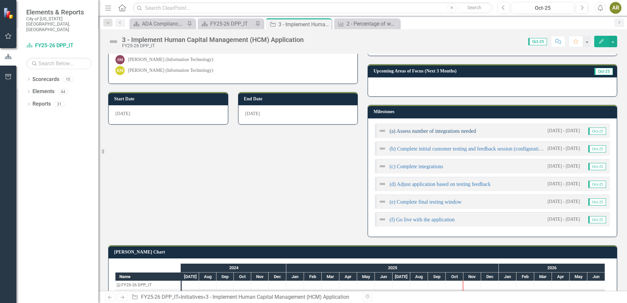
click at [440, 131] on link "(a) Assess number of integrations needed" at bounding box center [433, 131] width 86 height 6
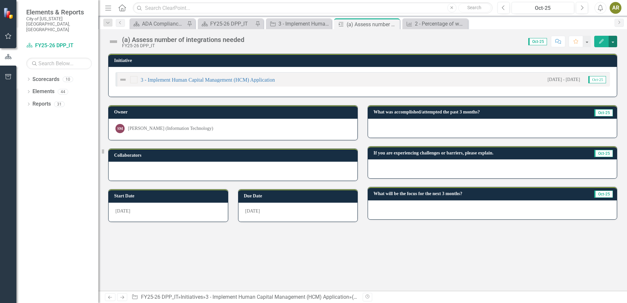
click at [613, 41] on button "button" at bounding box center [613, 41] width 9 height 11
click at [608, 51] on link "Edit Edit Milestone" at bounding box center [590, 54] width 53 height 12
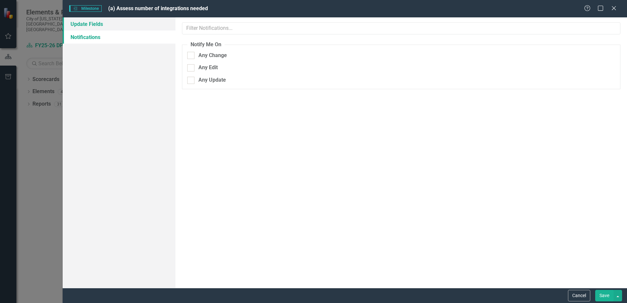
click at [113, 20] on link "Update Fields" at bounding box center [119, 23] width 113 height 13
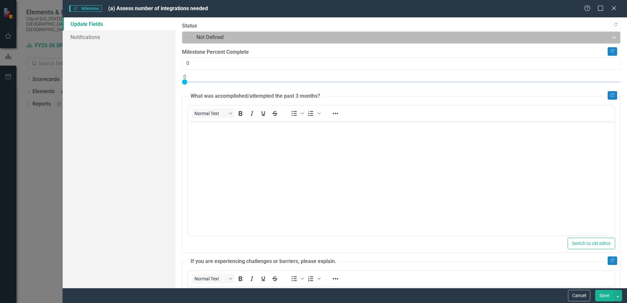
click at [197, 37] on div at bounding box center [396, 37] width 418 height 9
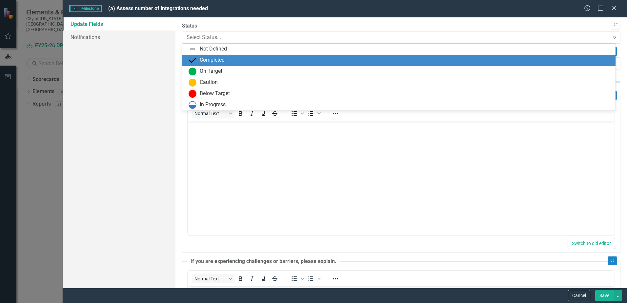
click at [211, 62] on div "Completed" at bounding box center [212, 60] width 25 height 8
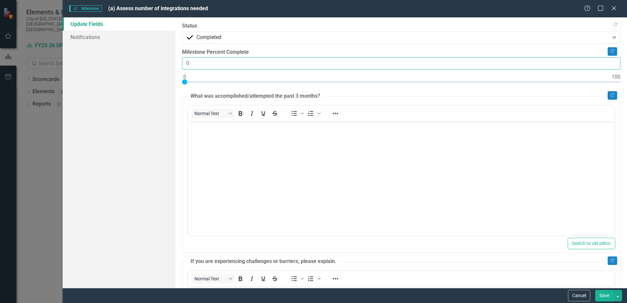
click at [187, 64] on input "0" at bounding box center [401, 63] width 438 height 12
type input "100"
click at [605, 294] on button "Save" at bounding box center [604, 295] width 18 height 11
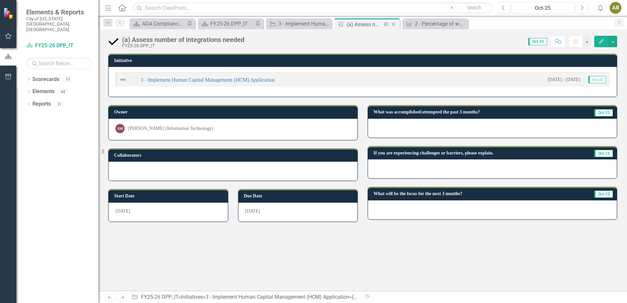
click at [395, 25] on icon "Close" at bounding box center [393, 24] width 7 height 5
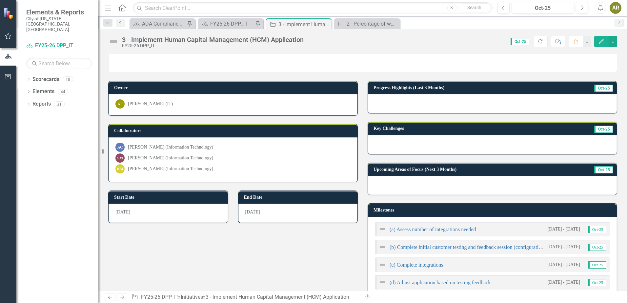
click at [459, 244] on div "(b) Complete initial customer testing and feedback session (configuration sessi…" at bounding box center [461, 247] width 166 height 8
click at [459, 246] on link "(b) Complete initial customer testing and feedback session (configuration sessi…" at bounding box center [477, 247] width 174 height 6
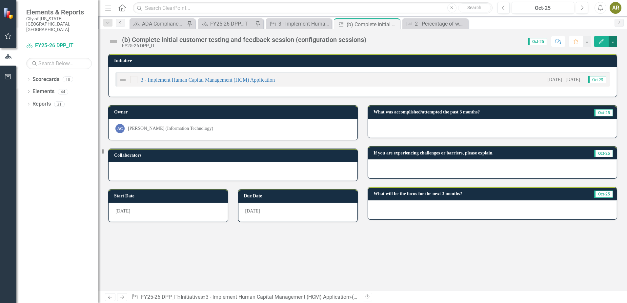
click at [612, 39] on button "button" at bounding box center [613, 41] width 9 height 11
click at [607, 51] on link "Edit Edit Milestone" at bounding box center [590, 54] width 53 height 12
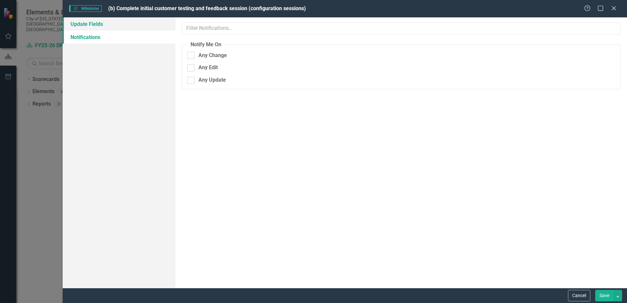
click at [86, 25] on link "Update Fields" at bounding box center [119, 23] width 113 height 13
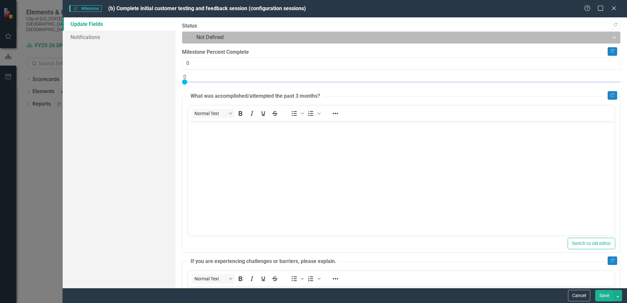
click at [224, 39] on div at bounding box center [396, 37] width 418 height 9
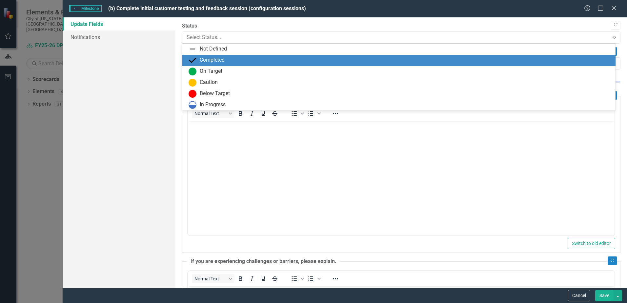
click at [222, 57] on div "Completed" at bounding box center [212, 60] width 25 height 8
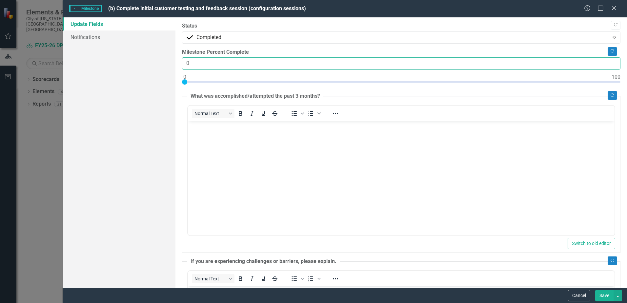
click at [186, 65] on input "0" at bounding box center [401, 63] width 438 height 12
type input "100"
click at [604, 296] on button "Save" at bounding box center [604, 295] width 18 height 11
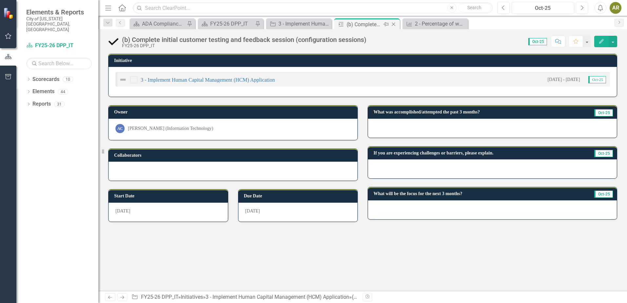
click at [394, 23] on icon "Close" at bounding box center [393, 24] width 7 height 5
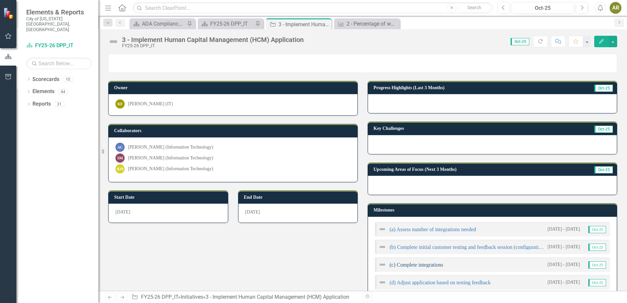
click at [414, 265] on link "(c) Complete integrations" at bounding box center [417, 265] width 54 height 6
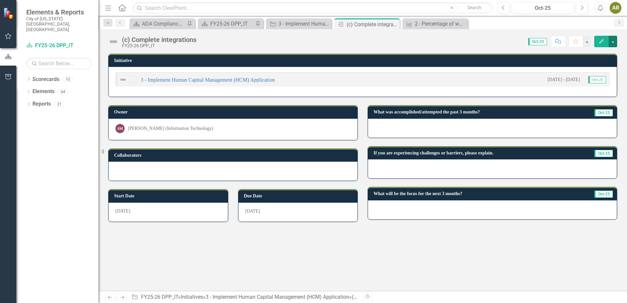
click at [611, 44] on button "button" at bounding box center [613, 41] width 9 height 11
click at [609, 51] on link "Edit Edit Milestone" at bounding box center [590, 54] width 53 height 12
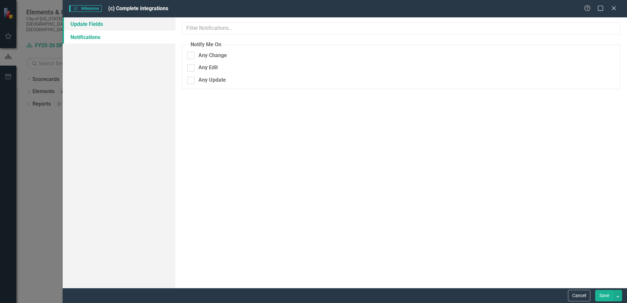
click at [124, 17] on link "Update Fields" at bounding box center [119, 23] width 113 height 13
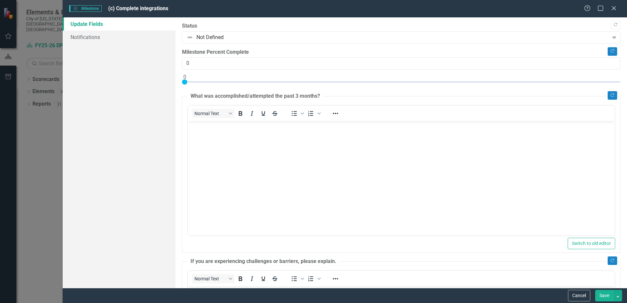
click at [213, 30] on div "Status Not Defined Expand" at bounding box center [401, 32] width 438 height 21
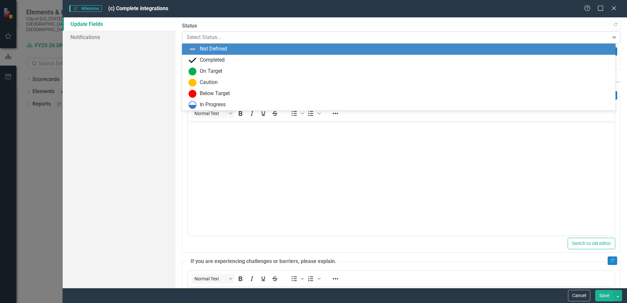
click at [213, 37] on div at bounding box center [396, 37] width 418 height 9
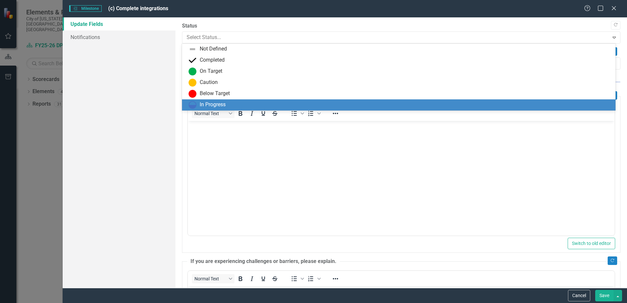
click at [211, 105] on div "In Progress" at bounding box center [213, 105] width 26 height 8
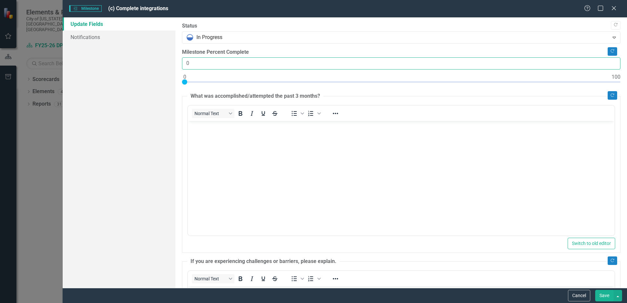
click at [190, 63] on input "0" at bounding box center [401, 63] width 438 height 12
type input "85"
click at [260, 165] on body "Rich Text Area. Press ALT-0 for help." at bounding box center [401, 170] width 427 height 98
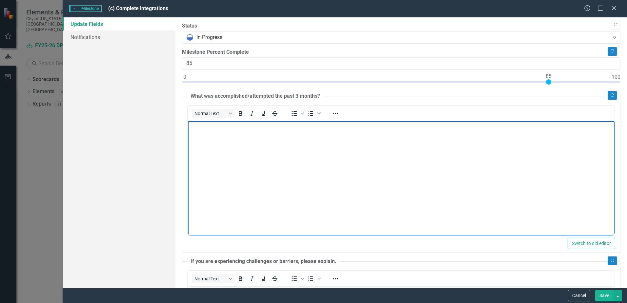
click at [270, 142] on body "Rich Text Area. Press ALT-0 for help." at bounding box center [401, 170] width 427 height 98
paste body "Rich Text Area. Press ALT-0 for help."
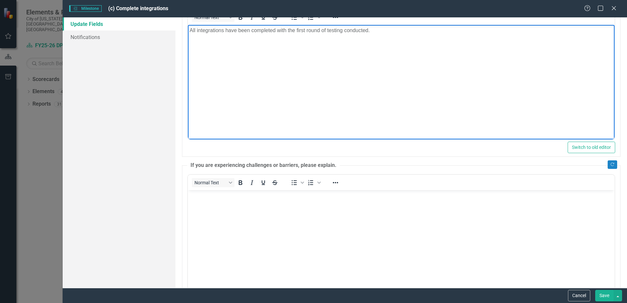
scroll to position [164, 0]
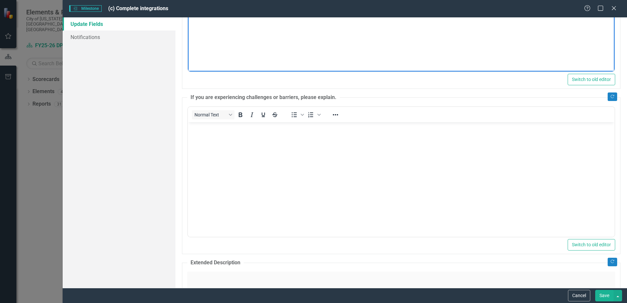
click at [308, 196] on body "Rich Text Area. Press ALT-0 for help." at bounding box center [401, 171] width 427 height 98
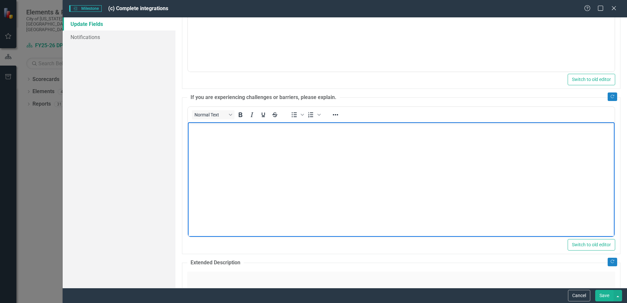
click at [231, 183] on body "Rich Text Area. Press ALT-0 for help." at bounding box center [401, 171] width 427 height 98
paste body "Rich Text Area. Press ALT-0 for help."
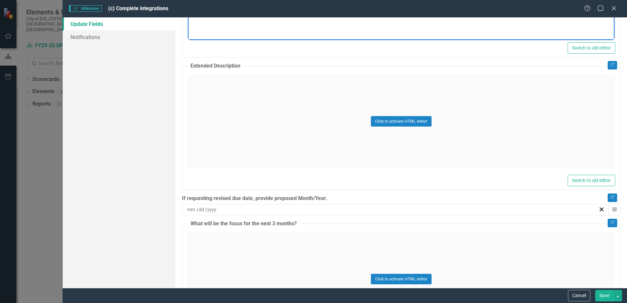
scroll to position [430, 0]
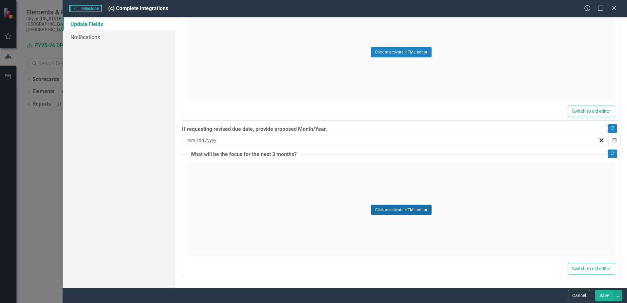
click at [399, 207] on button "Click to activate HTML editor" at bounding box center [401, 210] width 61 height 10
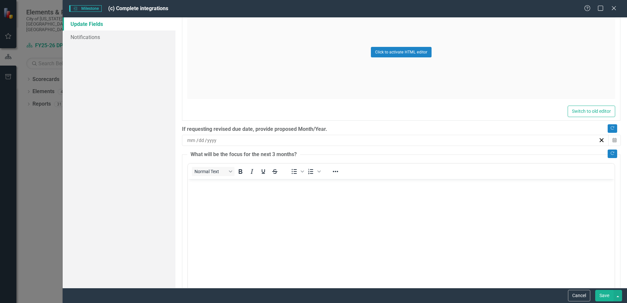
scroll to position [0, 0]
click at [207, 200] on body "Rich Text Area. Press ALT-0 for help." at bounding box center [401, 228] width 427 height 98
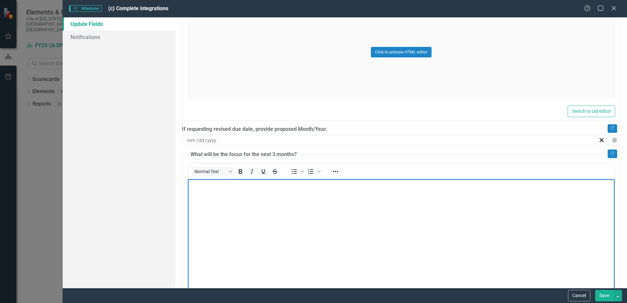
paste body "Rich Text Area. Press ALT-0 for help."
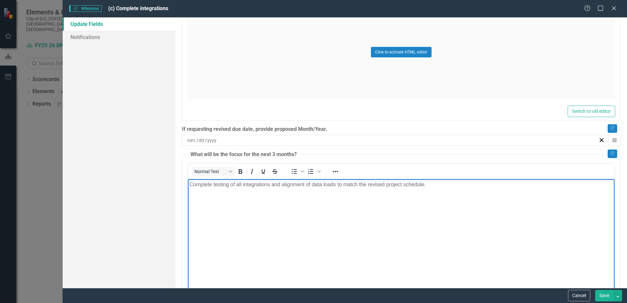
scroll to position [463, 0]
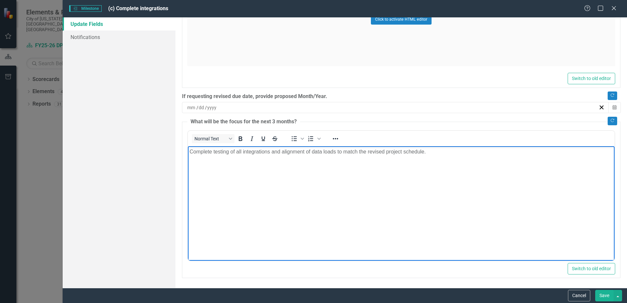
click at [600, 295] on button "Save" at bounding box center [604, 295] width 18 height 11
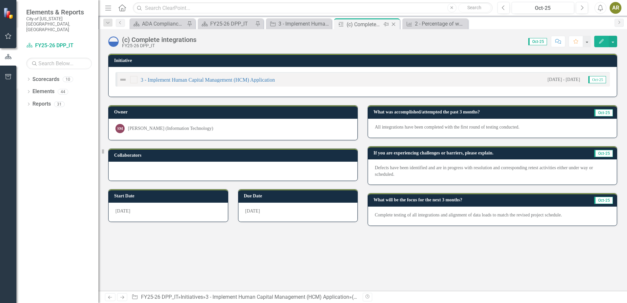
click at [394, 26] on icon "Close" at bounding box center [393, 24] width 7 height 5
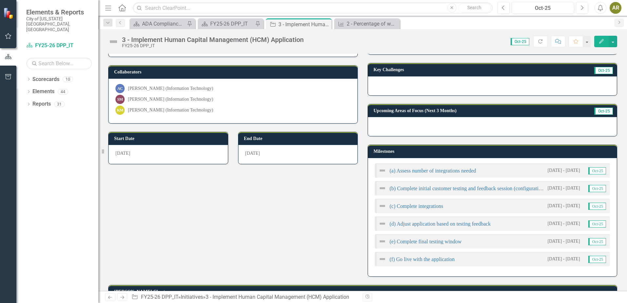
scroll to position [98, 0]
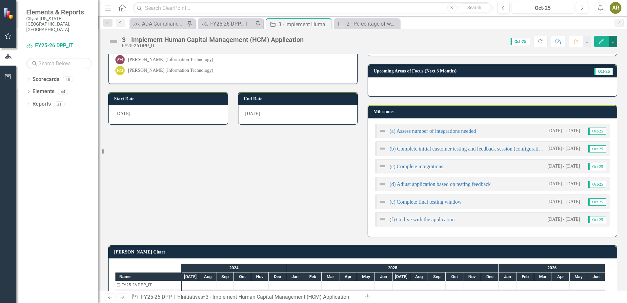
click at [617, 38] on button "button" at bounding box center [613, 41] width 9 height 11
click at [611, 49] on link "Edit Edit Initiative" at bounding box center [590, 54] width 53 height 12
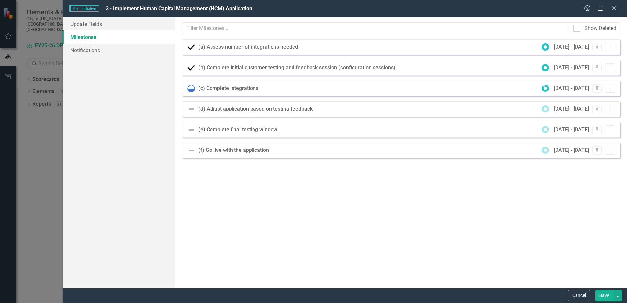
scroll to position [0, 0]
click at [613, 110] on button "Dropdown Menu" at bounding box center [610, 109] width 10 height 9
click at [593, 122] on link "Edit Edit Milestone" at bounding box center [589, 120] width 52 height 12
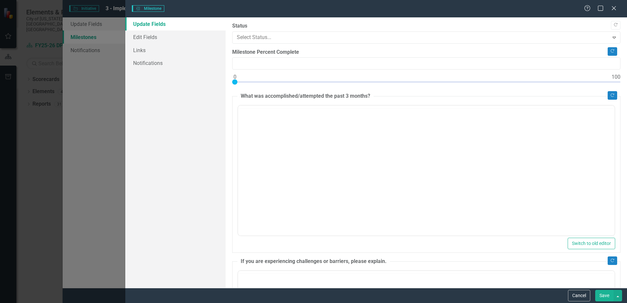
type input "0"
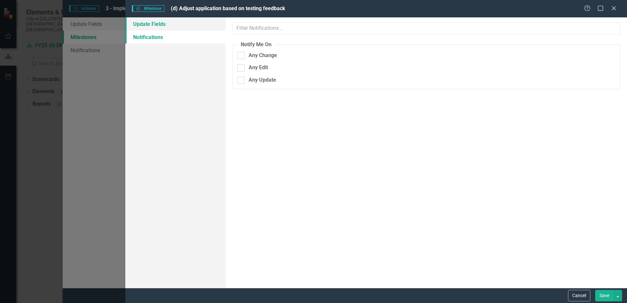
click at [187, 29] on link "Update Fields" at bounding box center [175, 23] width 100 height 13
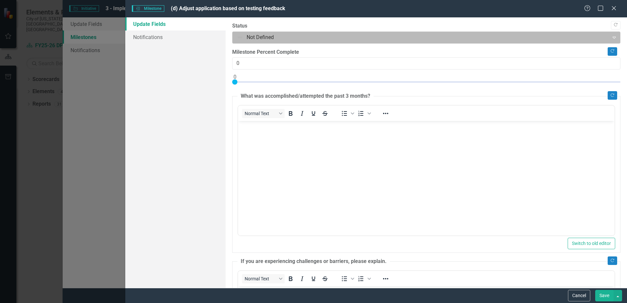
click at [269, 37] on div at bounding box center [421, 37] width 368 height 9
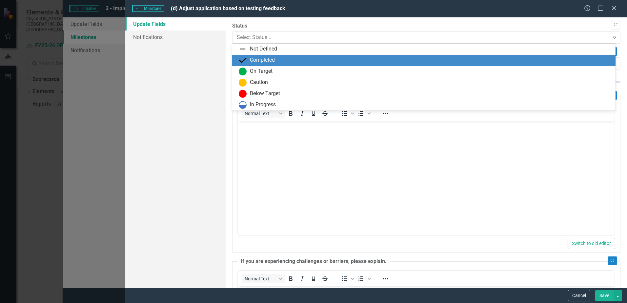
click at [269, 56] on div "Completed" at bounding box center [425, 60] width 373 height 8
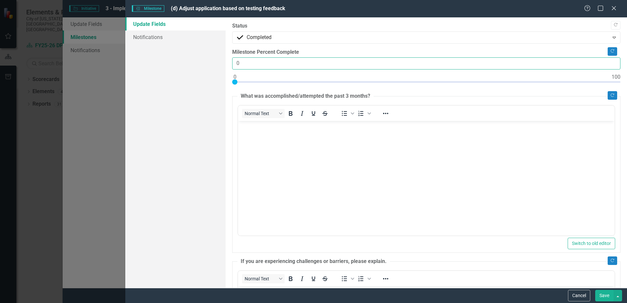
click at [237, 63] on input "0" at bounding box center [426, 63] width 388 height 12
type input "100"
click at [285, 171] on body "Rich Text Area. Press ALT-0 for help." at bounding box center [426, 170] width 376 height 98
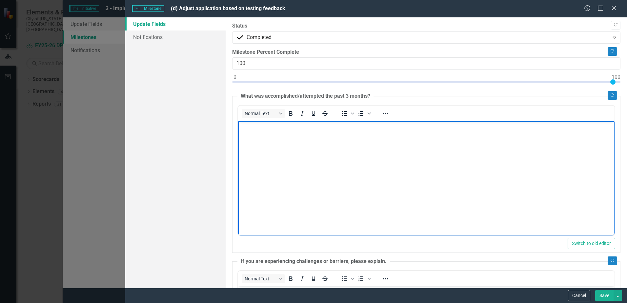
click at [292, 171] on body "Rich Text Area. Press ALT-0 for help." at bounding box center [426, 170] width 376 height 98
paste body "Rich Text Area. Press ALT-0 for help."
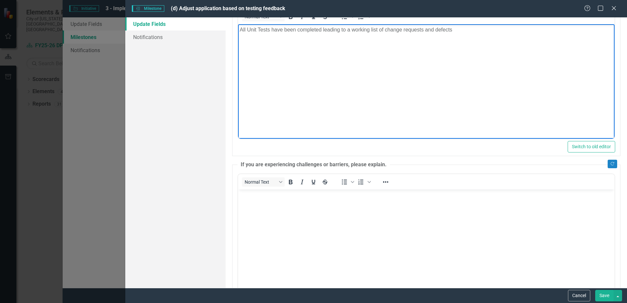
scroll to position [98, 0]
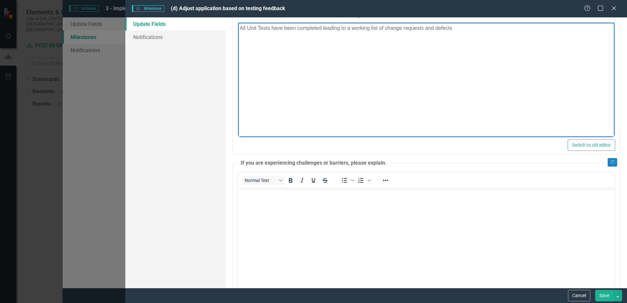
click at [331, 225] on body "Rich Text Area. Press ALT-0 for help." at bounding box center [426, 237] width 376 height 98
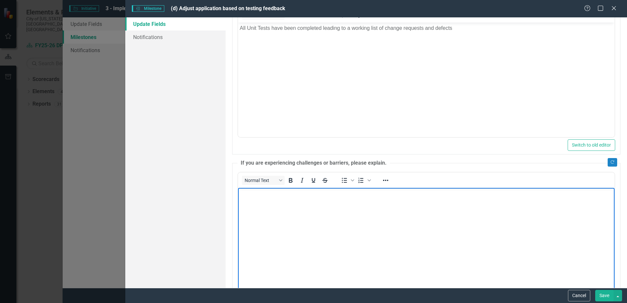
click at [299, 225] on body "Rich Text Area. Press ALT-0 for help." at bounding box center [426, 237] width 376 height 98
paste body "Rich Text Area. Press ALT-0 for help."
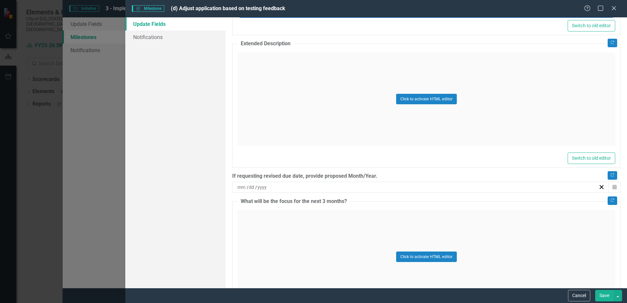
scroll to position [394, 0]
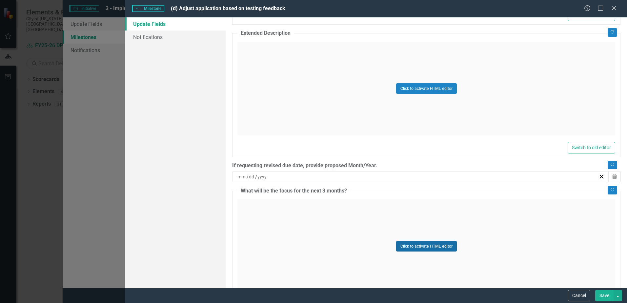
click at [416, 249] on button "Click to activate HTML editor" at bounding box center [426, 246] width 61 height 10
click at [307, 254] on body "Rich Text Area. Press ALT-0 for help." at bounding box center [426, 264] width 376 height 98
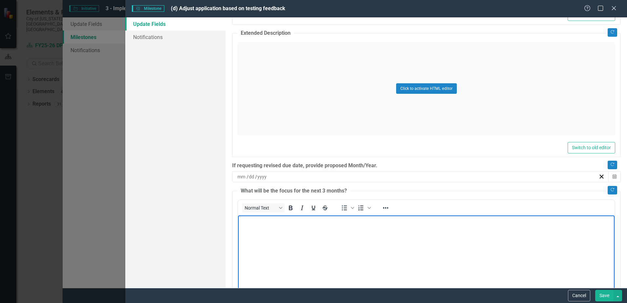
paste body "Rich Text Area. Press ALT-0 for help."
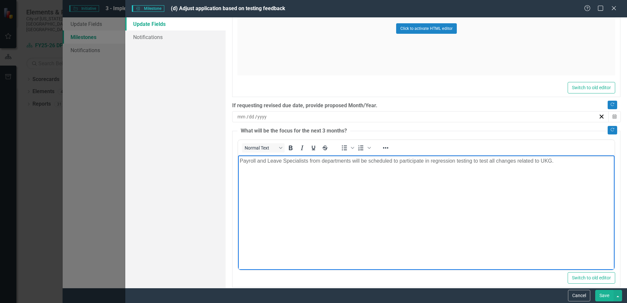
scroll to position [463, 0]
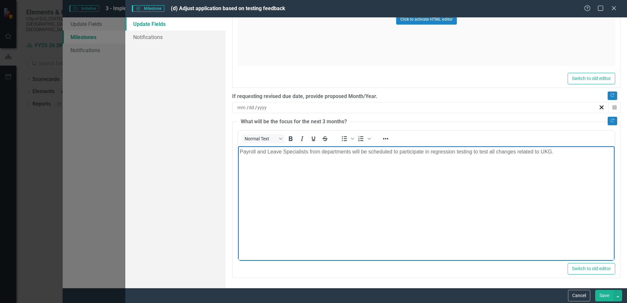
click at [601, 296] on button "Save" at bounding box center [604, 295] width 18 height 11
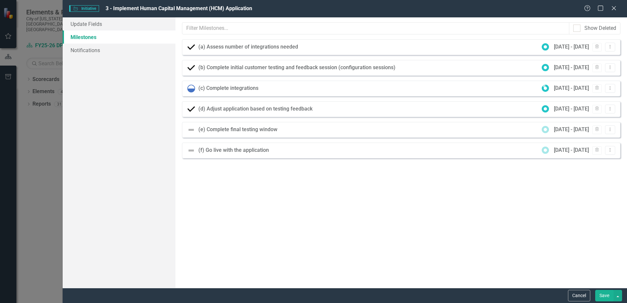
scroll to position [98, 0]
